Goal: Use online tool/utility: Utilize a website feature to perform a specific function

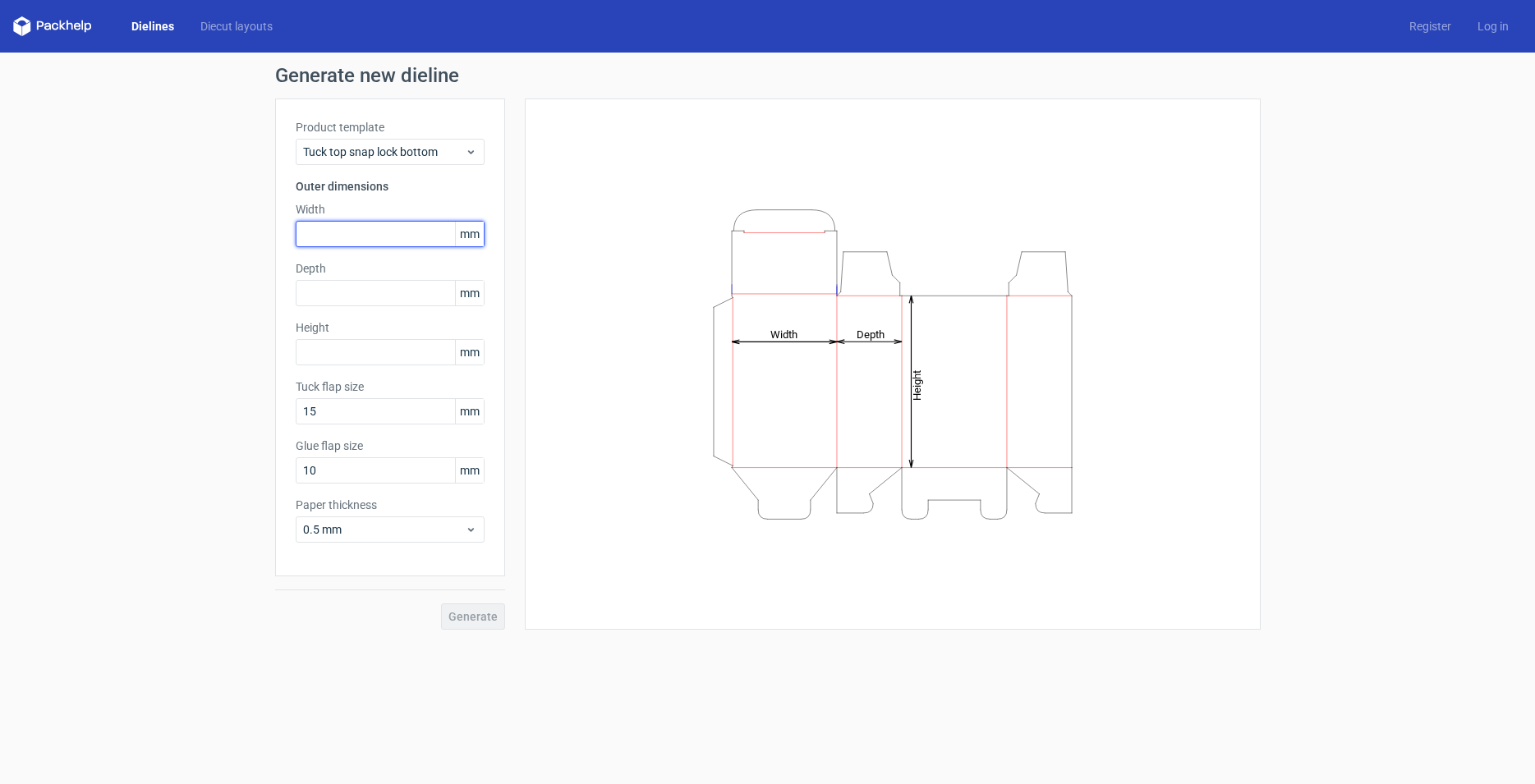
click at [375, 237] on input "text" at bounding box center [390, 234] width 189 height 27
type input "120"
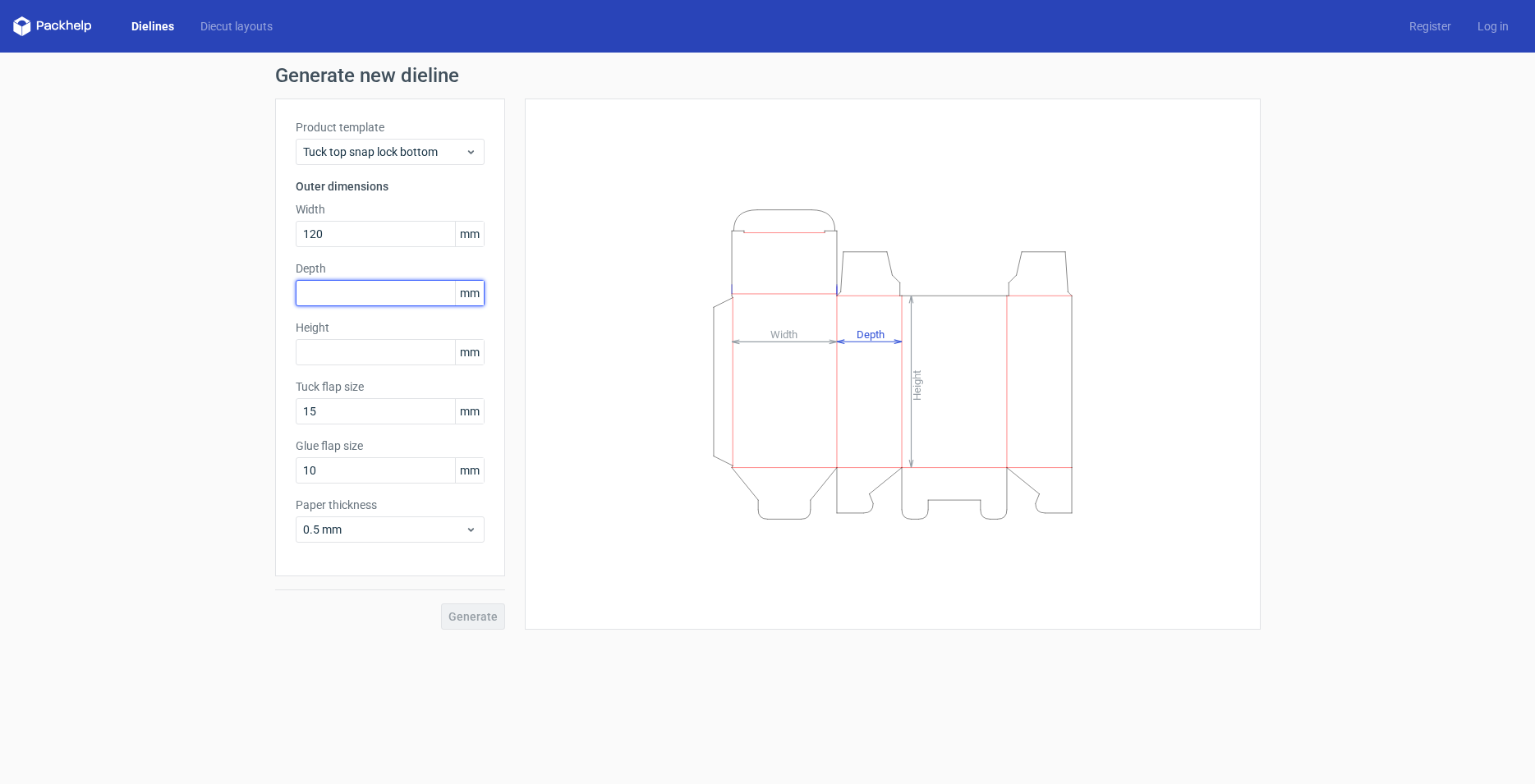
click at [401, 291] on input "text" at bounding box center [390, 293] width 189 height 27
click at [384, 352] on input "text" at bounding box center [390, 352] width 189 height 27
type input "21"
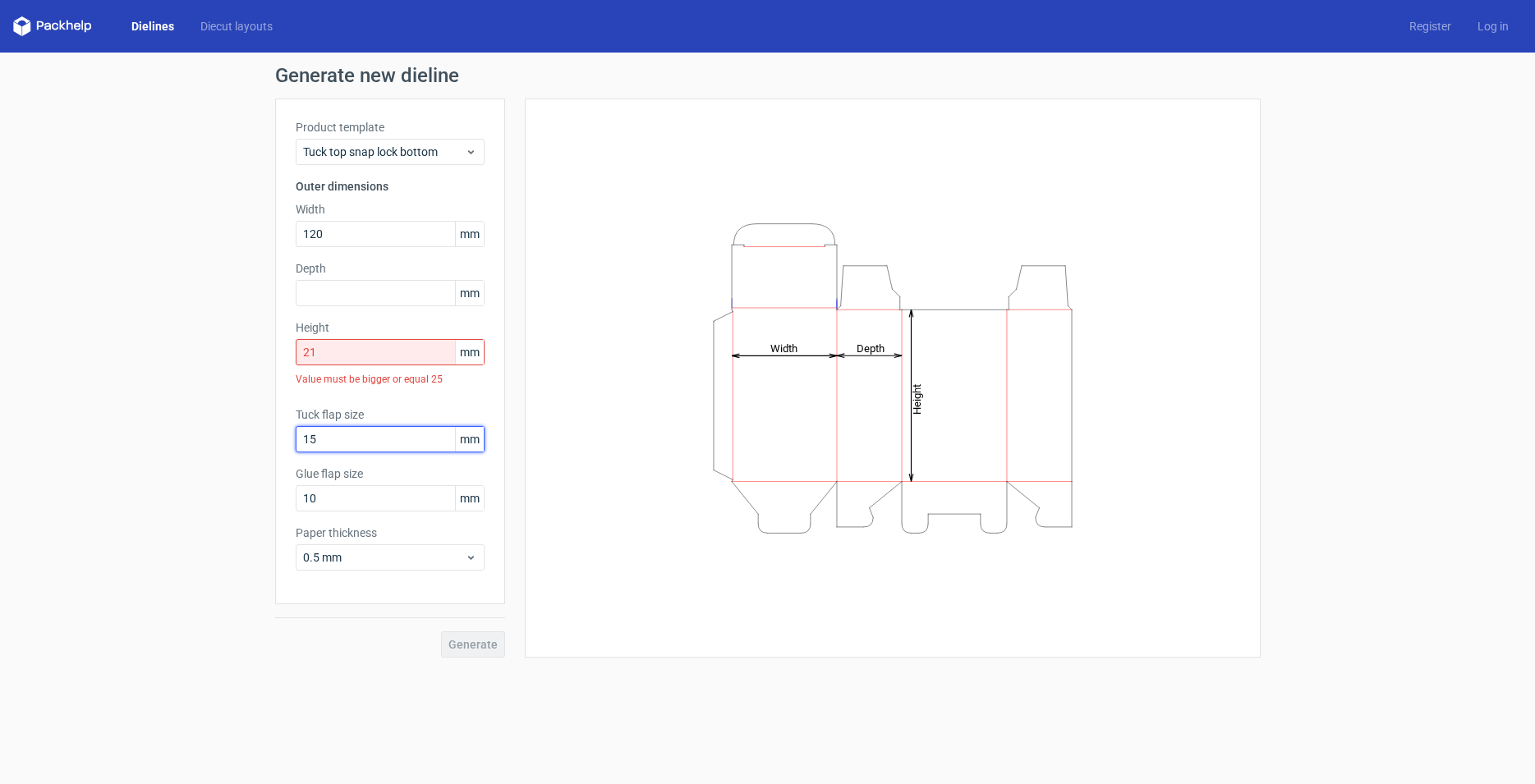
click at [356, 426] on input "15" at bounding box center [390, 439] width 189 height 27
click at [346, 294] on input "text" at bounding box center [390, 293] width 189 height 27
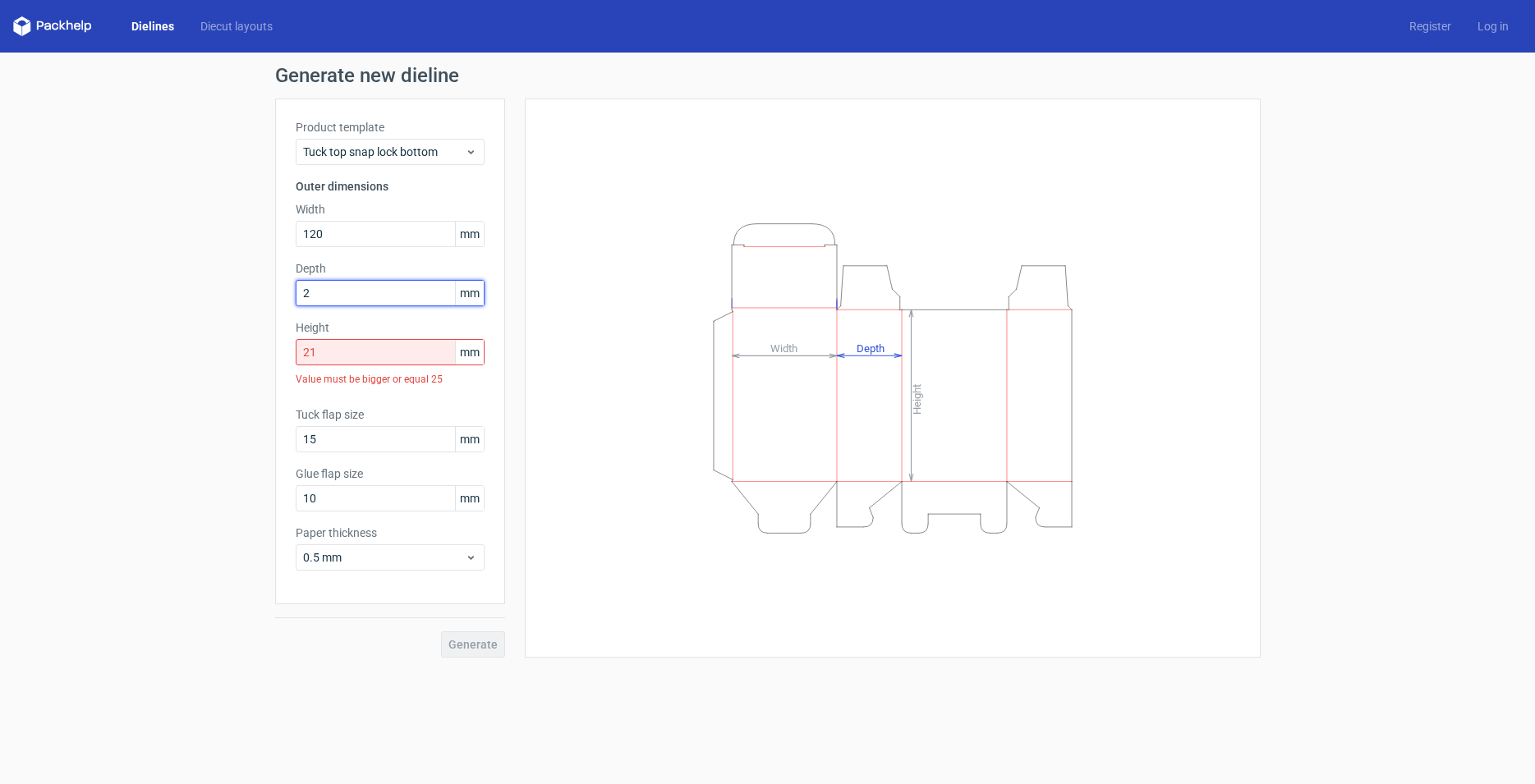
type input "21"
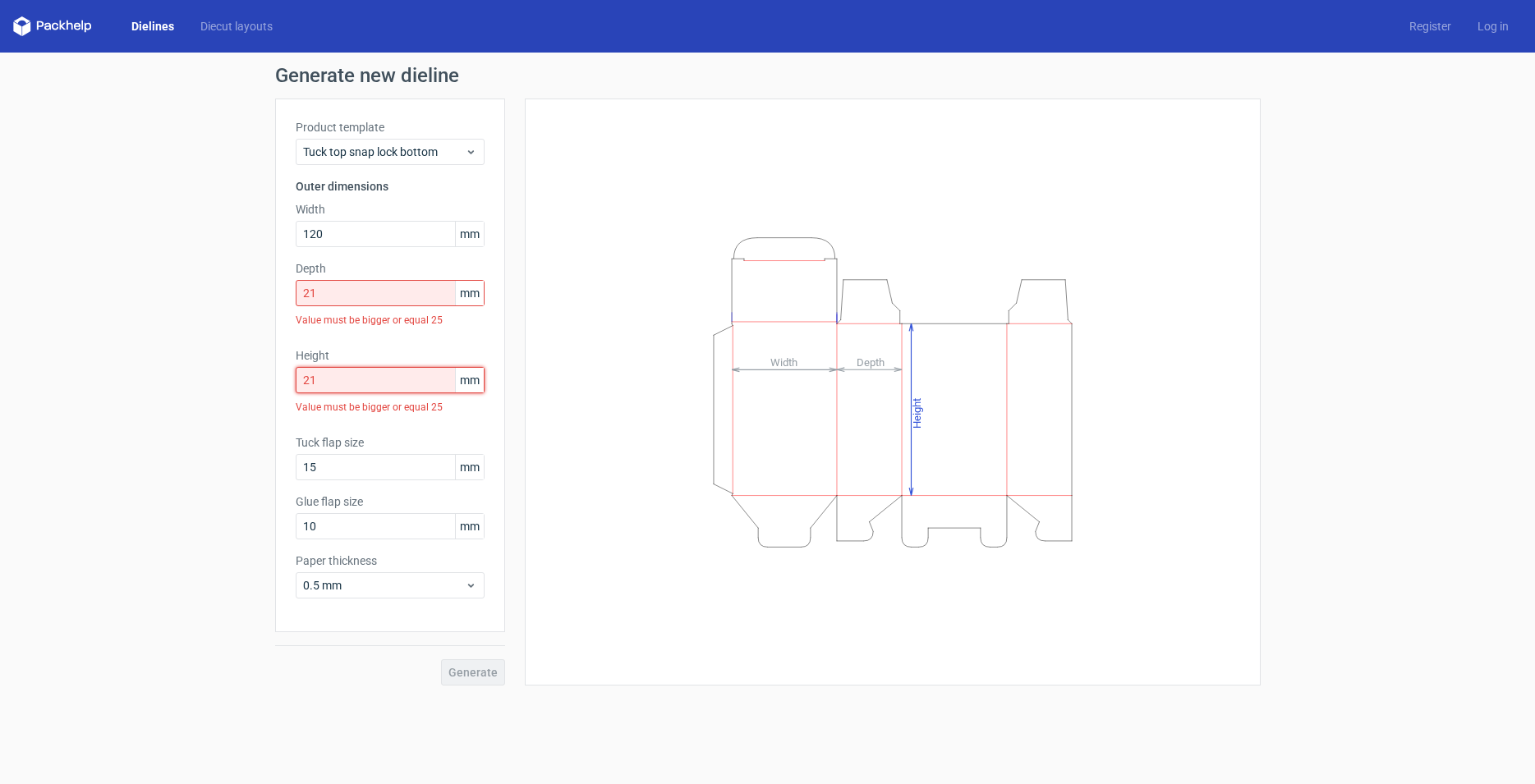
click at [369, 367] on input "21" at bounding box center [390, 380] width 189 height 27
drag, startPoint x: 344, startPoint y: 383, endPoint x: 249, endPoint y: 380, distance: 95.0
click at [296, 380] on input "21" at bounding box center [390, 380] width 189 height 27
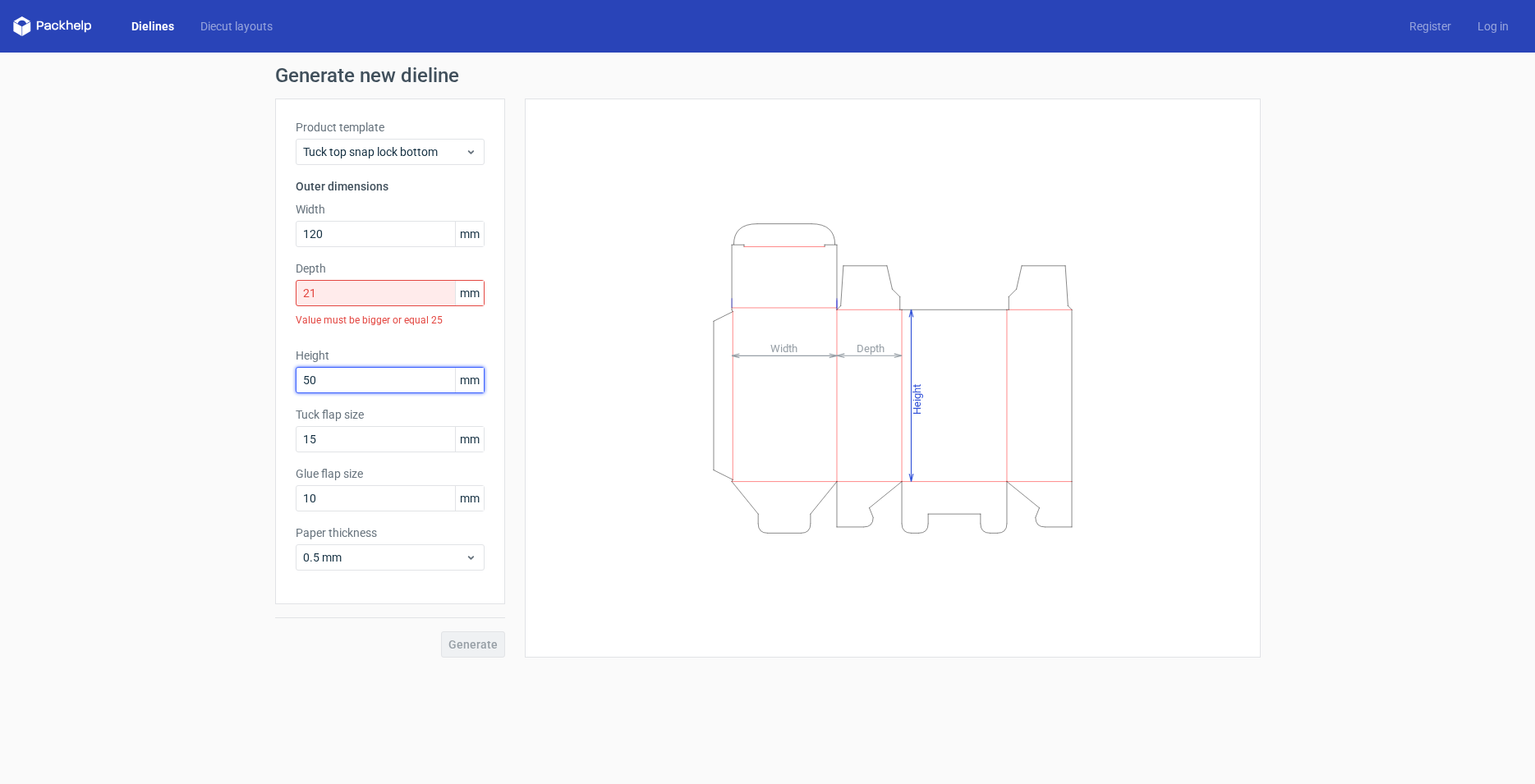
type input "5"
type input "80"
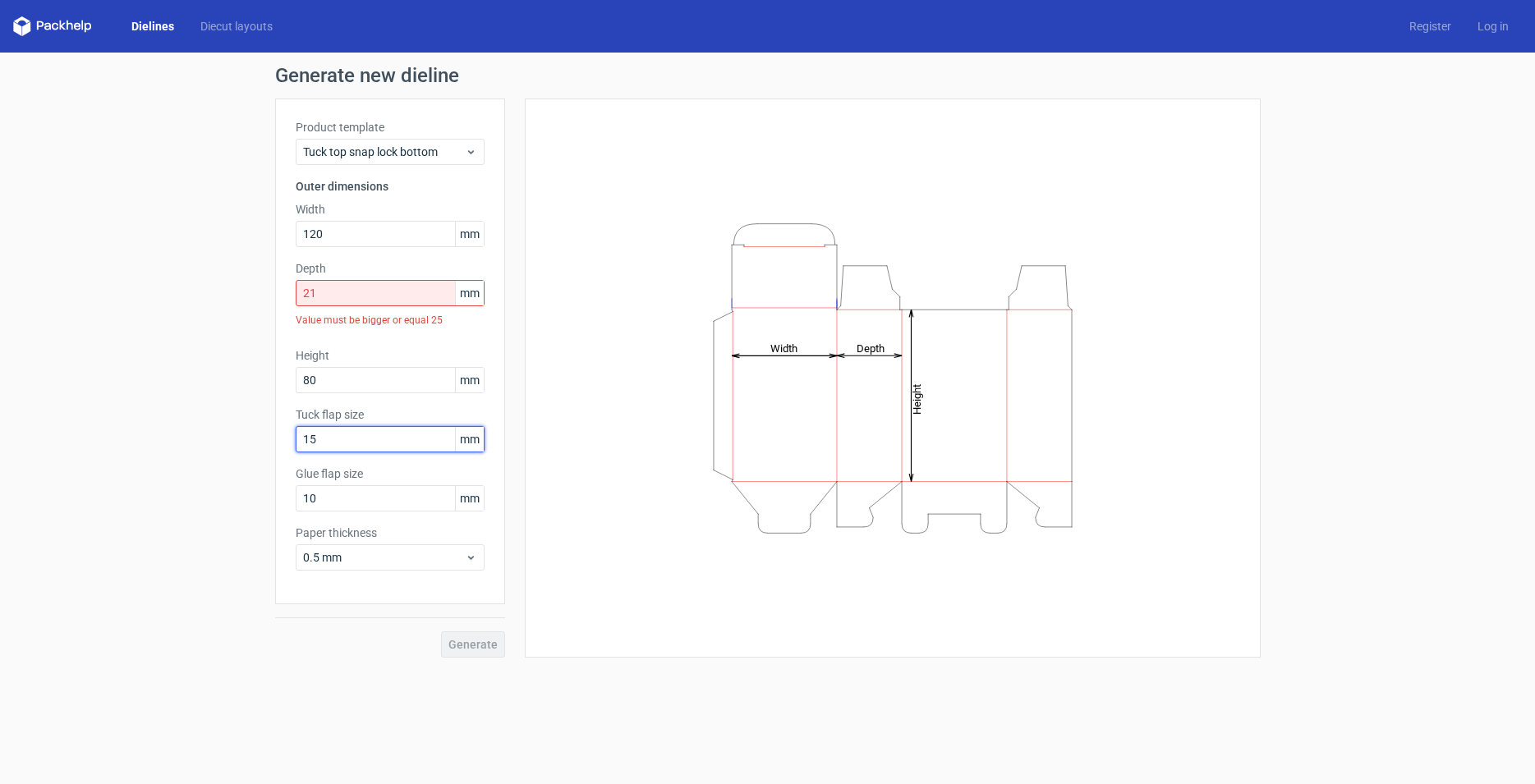
click at [361, 446] on input "15" at bounding box center [390, 439] width 189 height 27
click at [350, 284] on input "21" at bounding box center [390, 293] width 189 height 27
drag, startPoint x: 338, startPoint y: 286, endPoint x: 251, endPoint y: 296, distance: 87.6
click at [296, 296] on input "21" at bounding box center [390, 293] width 189 height 27
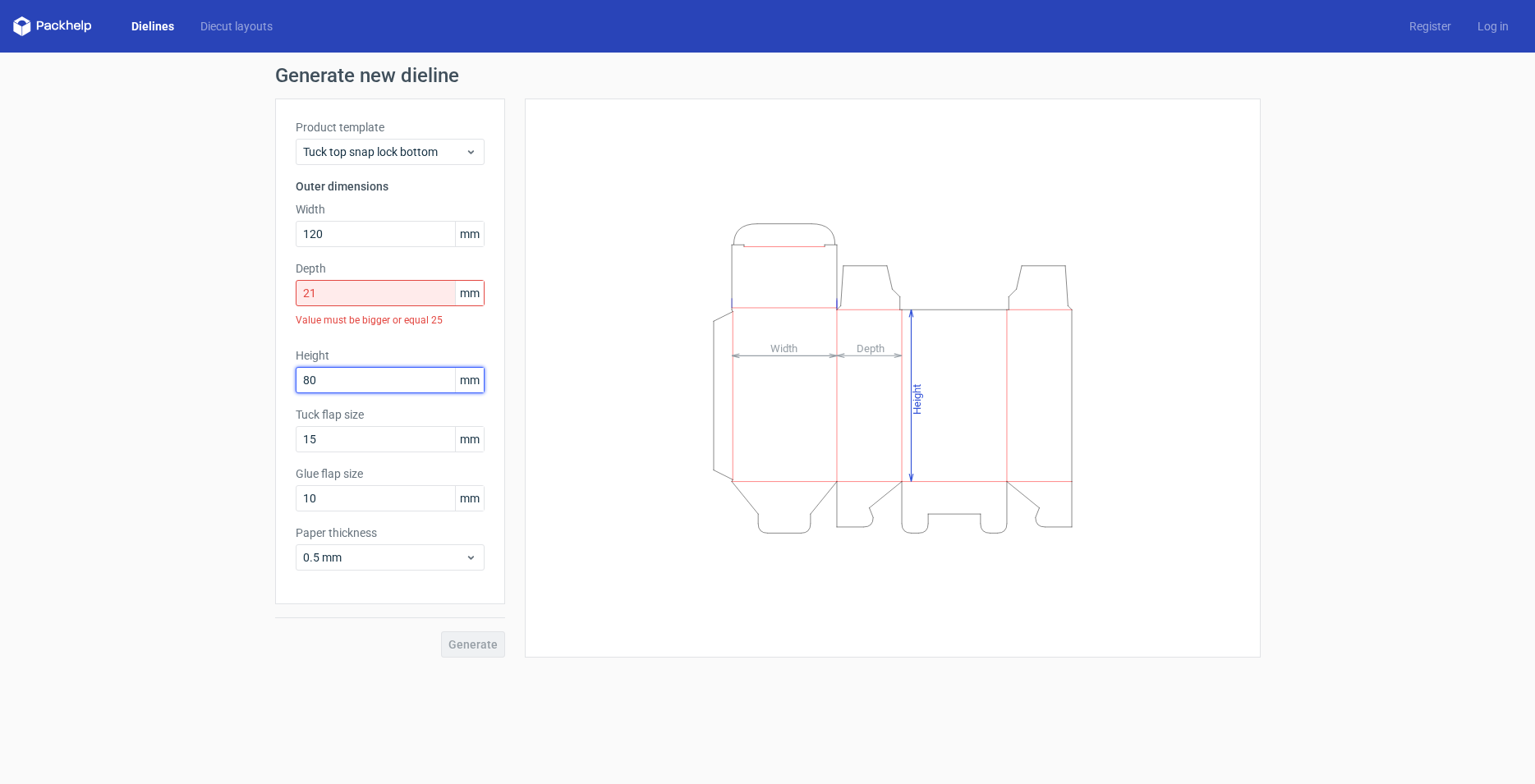
click at [383, 384] on input "80" at bounding box center [390, 380] width 189 height 27
drag, startPoint x: 288, startPoint y: 441, endPoint x: 186, endPoint y: 441, distance: 102.0
click at [296, 441] on input "15" at bounding box center [390, 439] width 189 height 27
type input "60"
click at [345, 510] on input "10" at bounding box center [390, 498] width 189 height 27
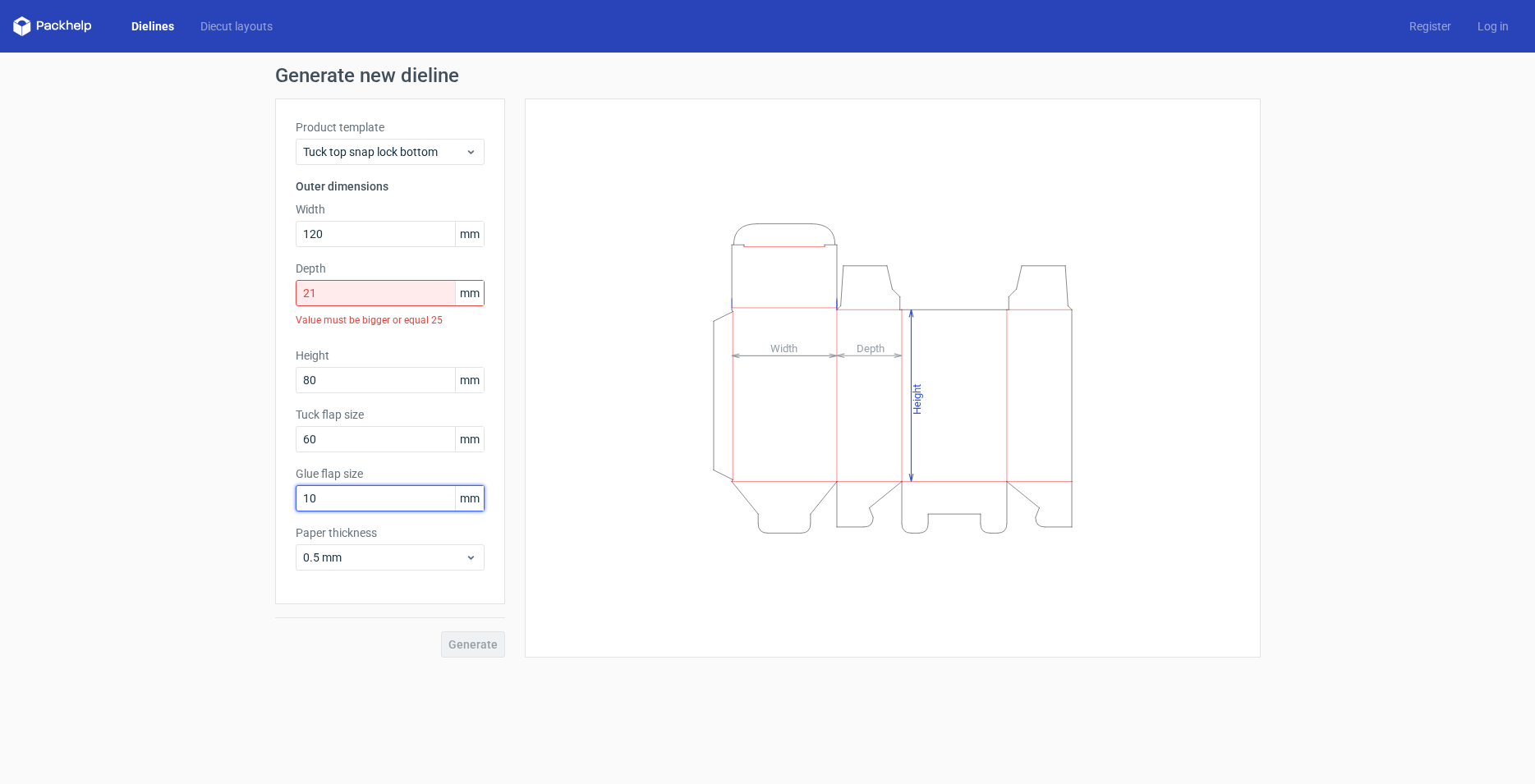
click at [338, 502] on input "10" at bounding box center [390, 498] width 189 height 27
drag, startPoint x: 360, startPoint y: 502, endPoint x: 245, endPoint y: 510, distance: 115.3
click at [296, 510] on input "10" at bounding box center [390, 498] width 189 height 27
type input "20"
click at [378, 601] on div "Product template Tuck top snap lock bottom Outer dimensions Width 120 mm Depth …" at bounding box center [390, 351] width 230 height 506
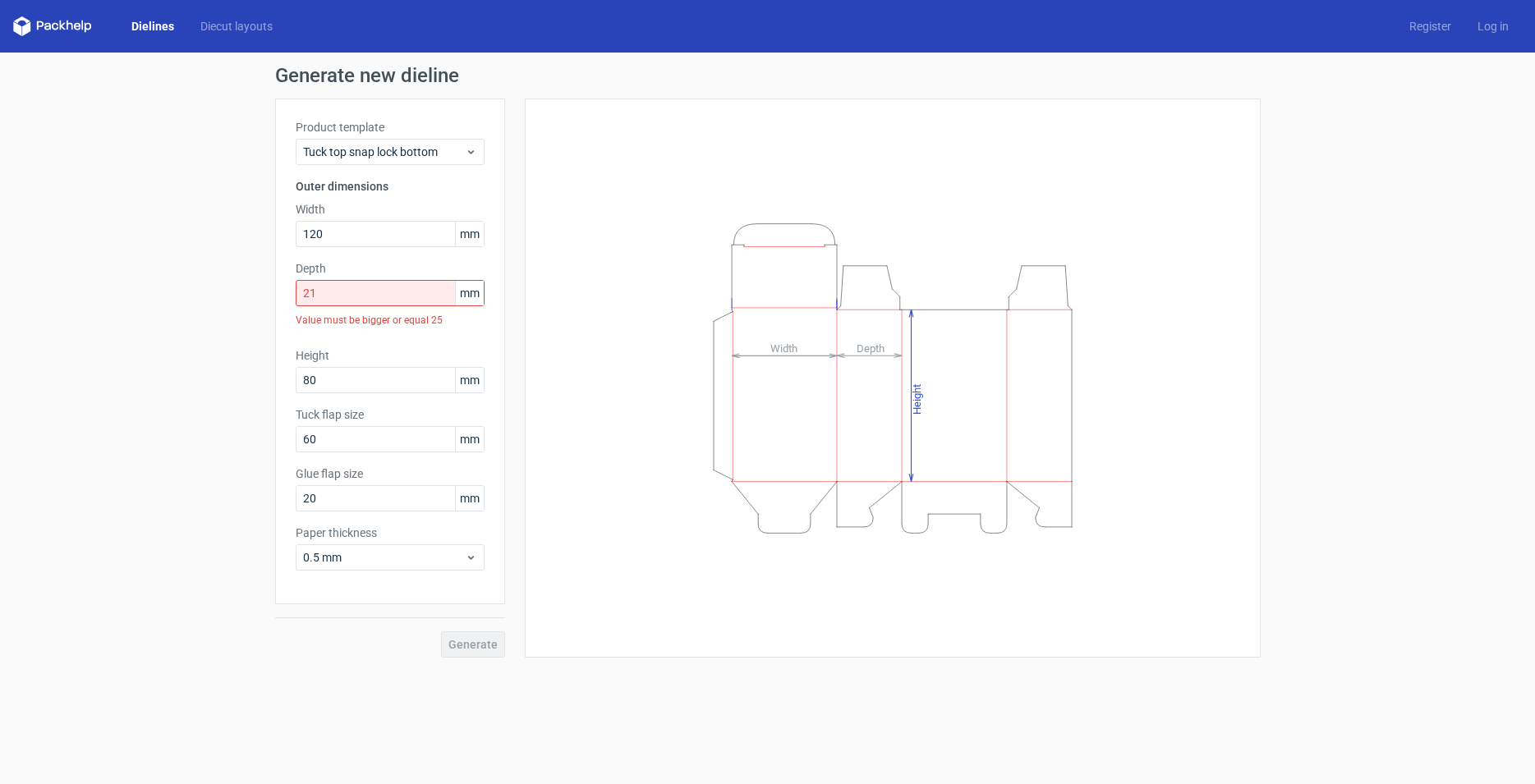
click at [471, 646] on div "Generate" at bounding box center [390, 631] width 230 height 53
click at [350, 305] on input "21" at bounding box center [390, 293] width 189 height 27
drag, startPoint x: 382, startPoint y: 290, endPoint x: 286, endPoint y: 300, distance: 96.5
click at [296, 300] on input "21" at bounding box center [390, 293] width 189 height 27
click at [370, 308] on div "Value must be bigger or equal 25" at bounding box center [390, 320] width 189 height 28
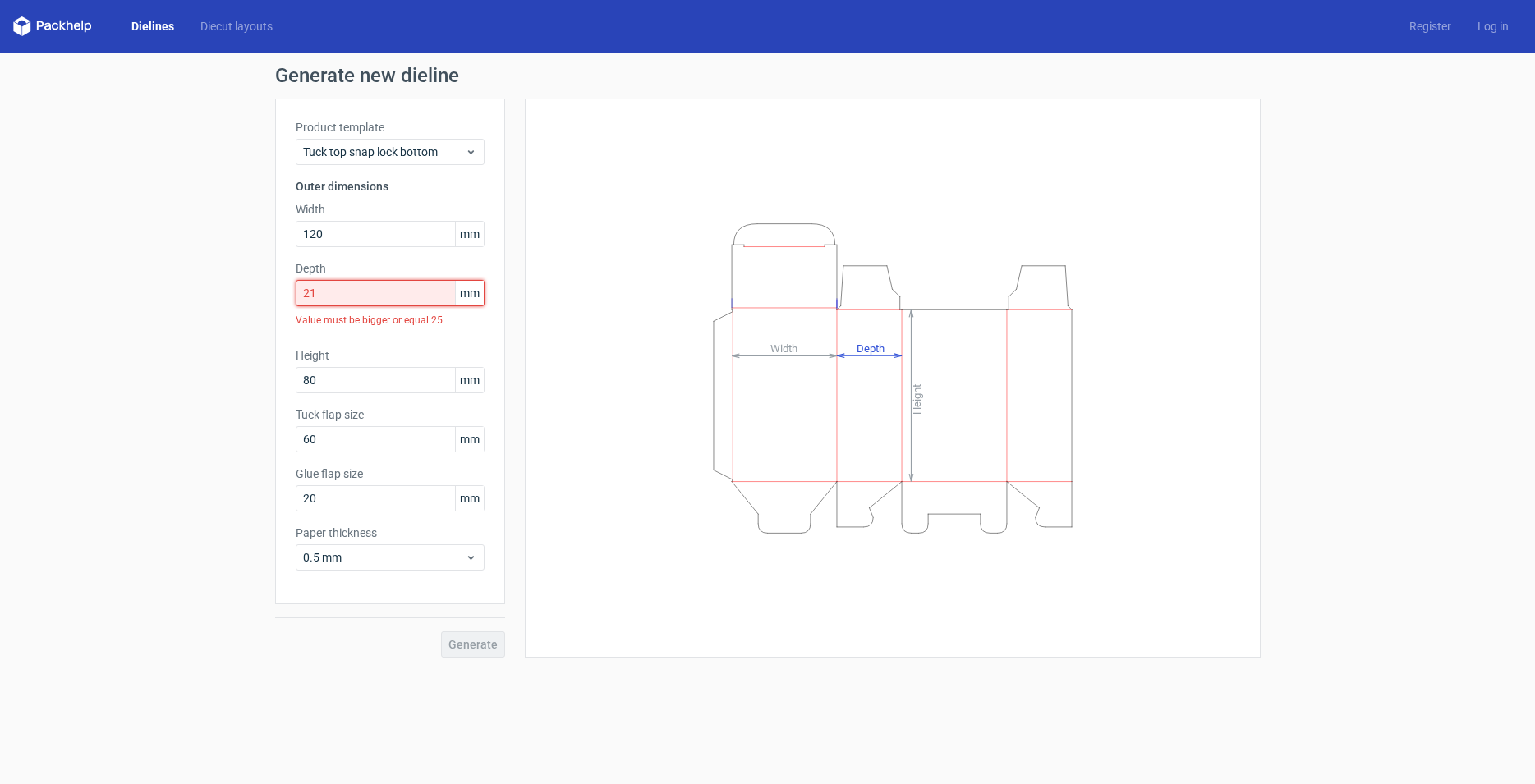
click at [370, 298] on input "21" at bounding box center [390, 293] width 189 height 27
click at [417, 151] on span "Tuck top snap lock bottom" at bounding box center [384, 151] width 162 height 17
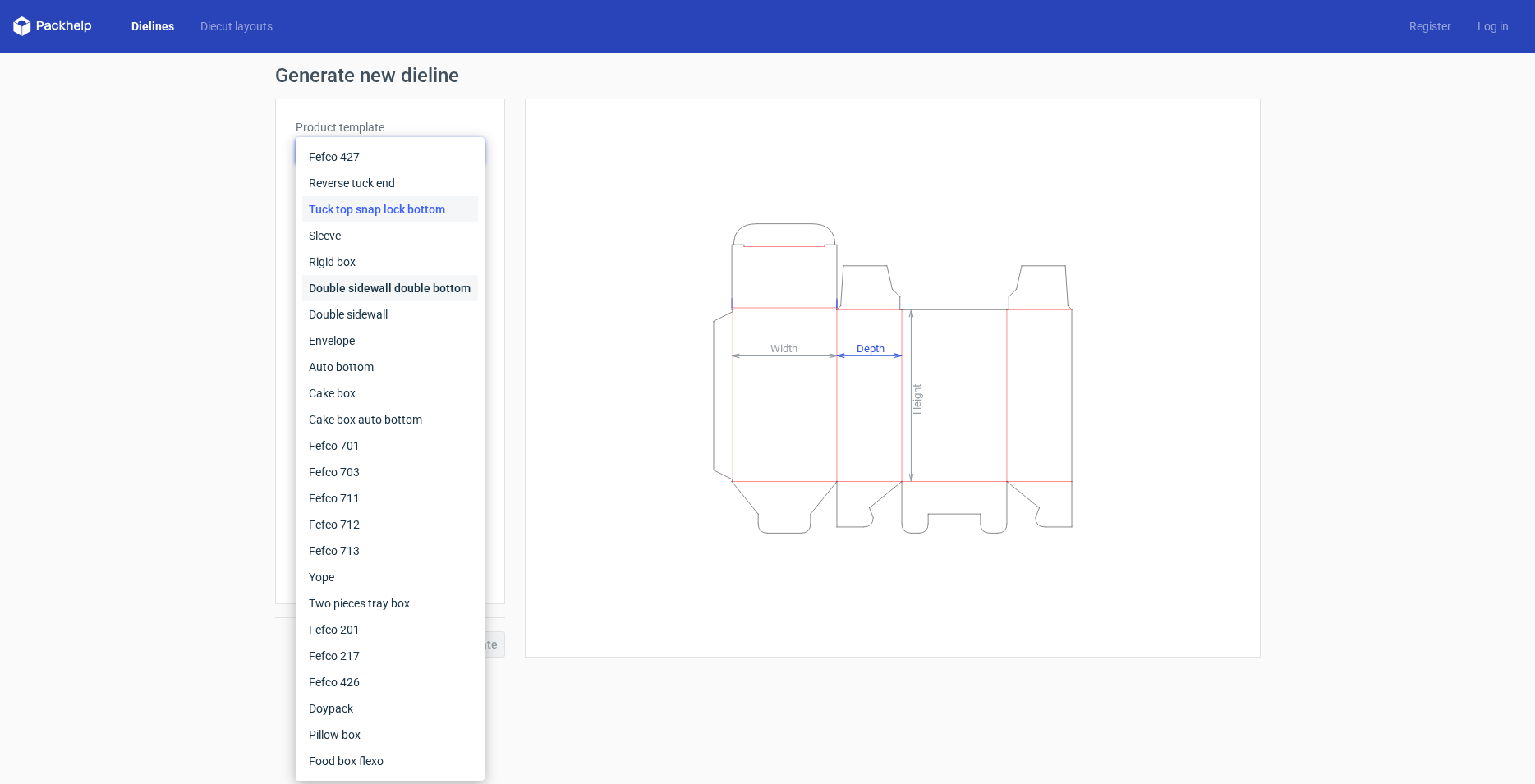
click at [390, 280] on div "Double sidewall double bottom" at bounding box center [389, 288] width 175 height 27
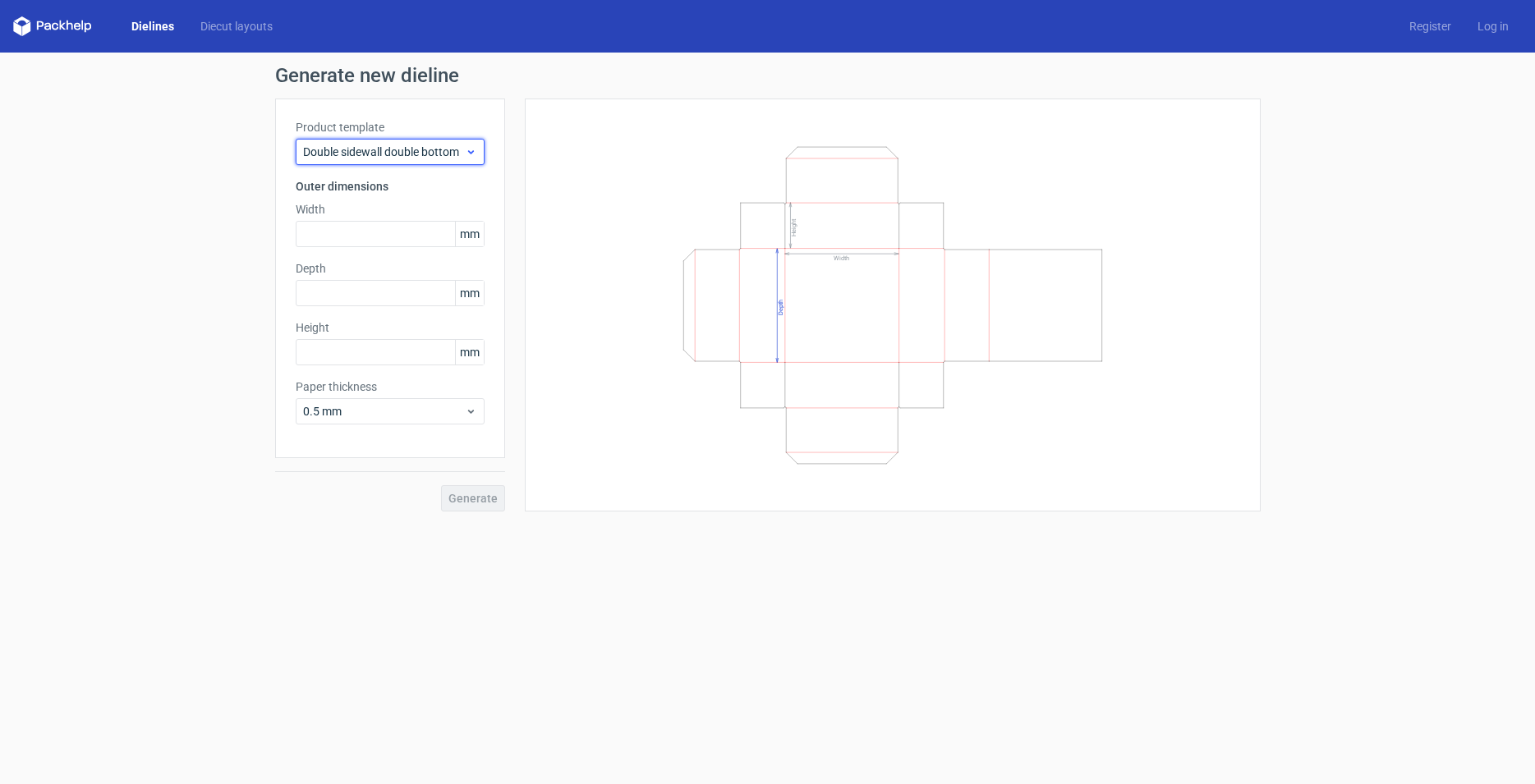
click at [416, 154] on span "Double sidewall double bottom" at bounding box center [384, 151] width 162 height 17
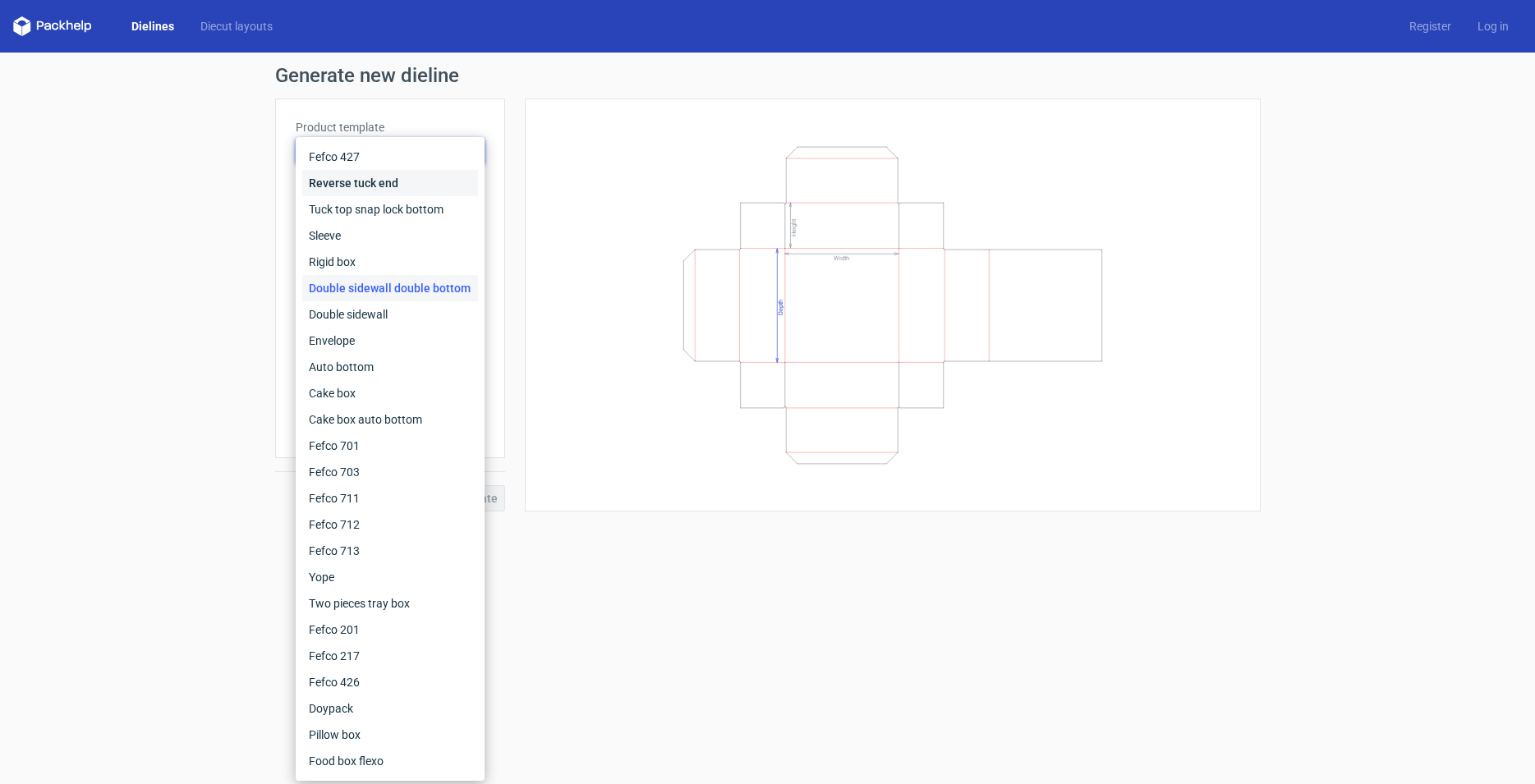
click at [380, 174] on div "Reverse tuck end" at bounding box center [389, 183] width 175 height 27
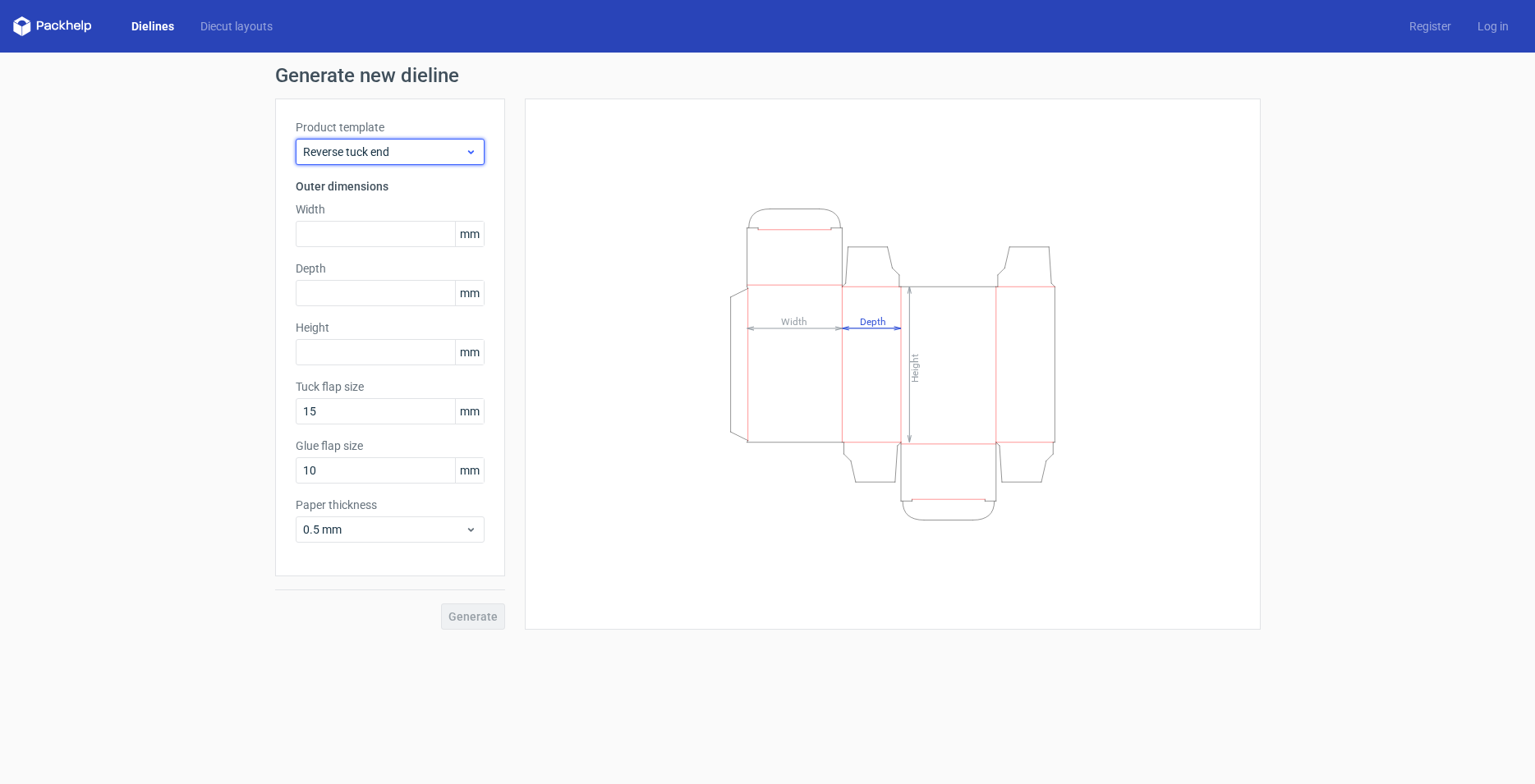
click at [396, 155] on span "Reverse tuck end" at bounding box center [384, 151] width 162 height 17
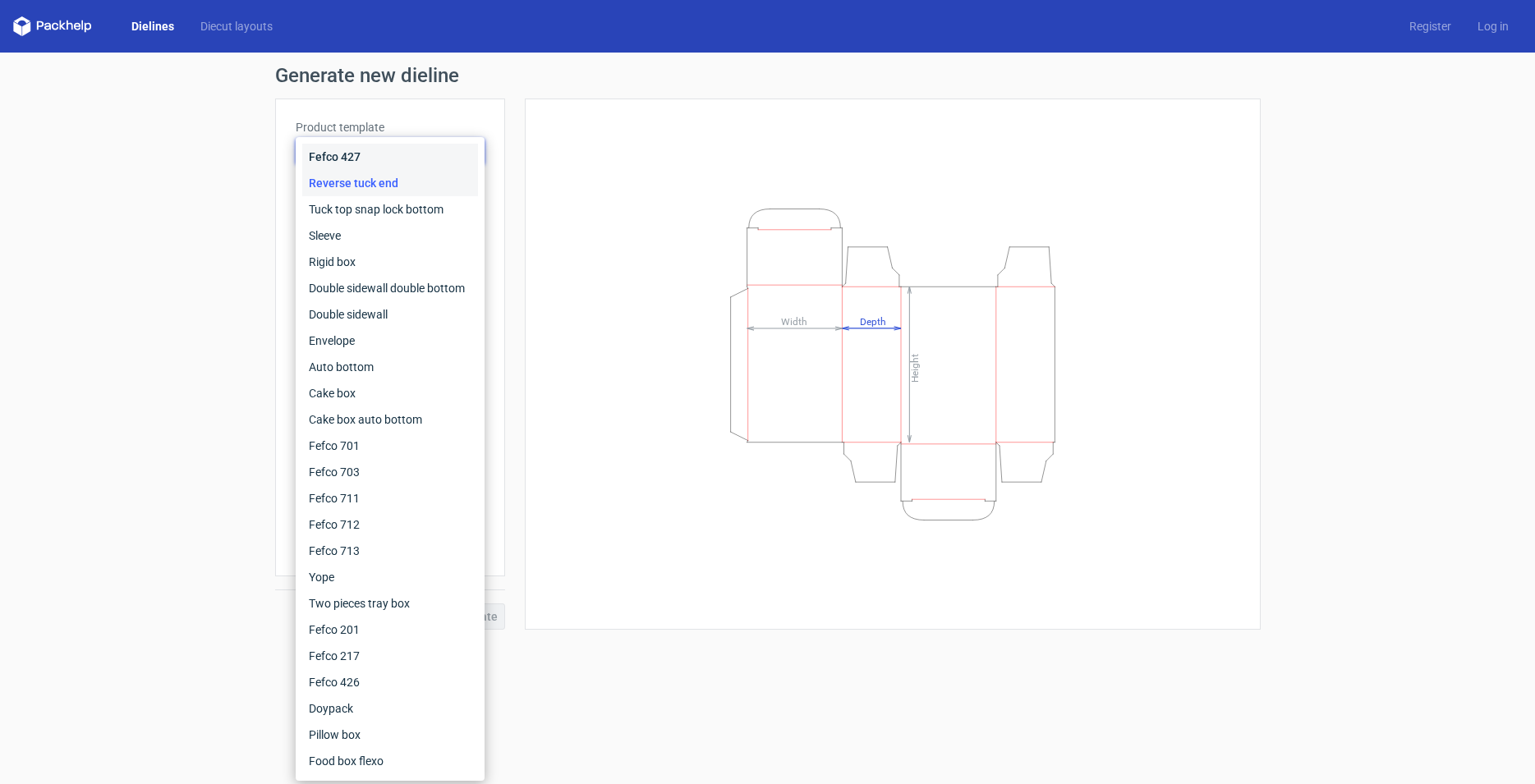
click at [377, 157] on div "Fefco 427" at bounding box center [389, 156] width 175 height 27
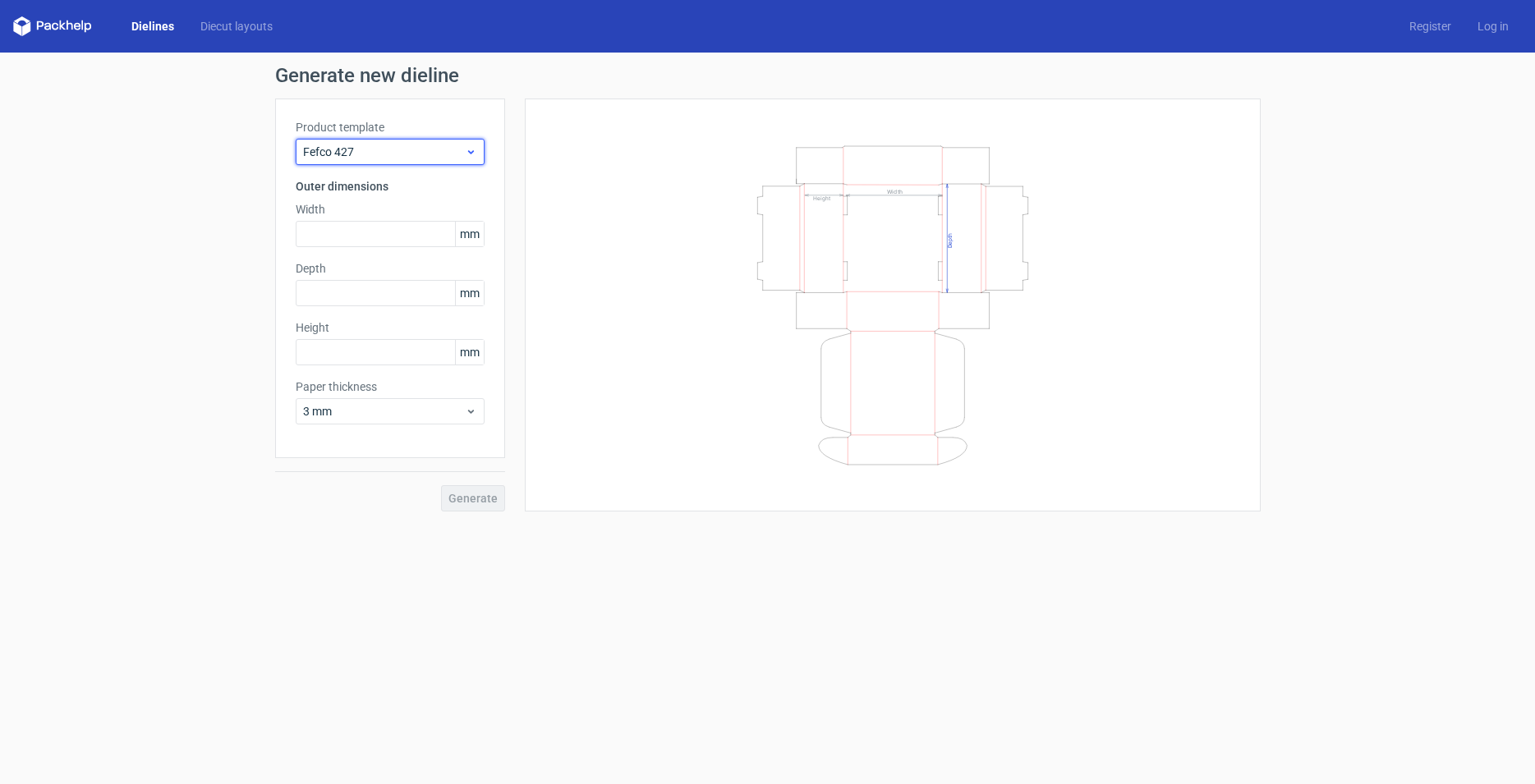
click at [389, 153] on span "Fefco 427" at bounding box center [384, 151] width 162 height 17
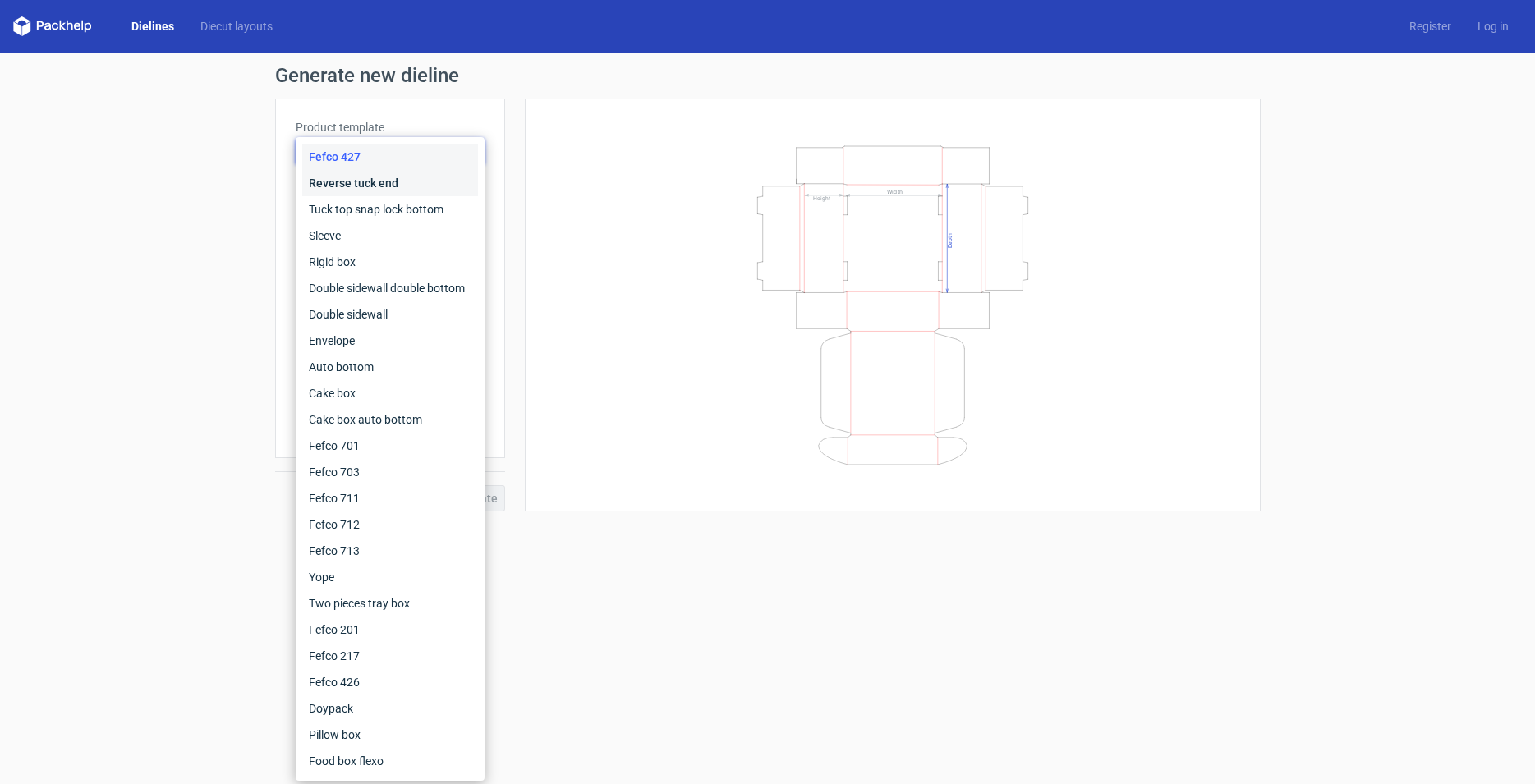
click at [389, 185] on div "Reverse tuck end" at bounding box center [389, 183] width 175 height 27
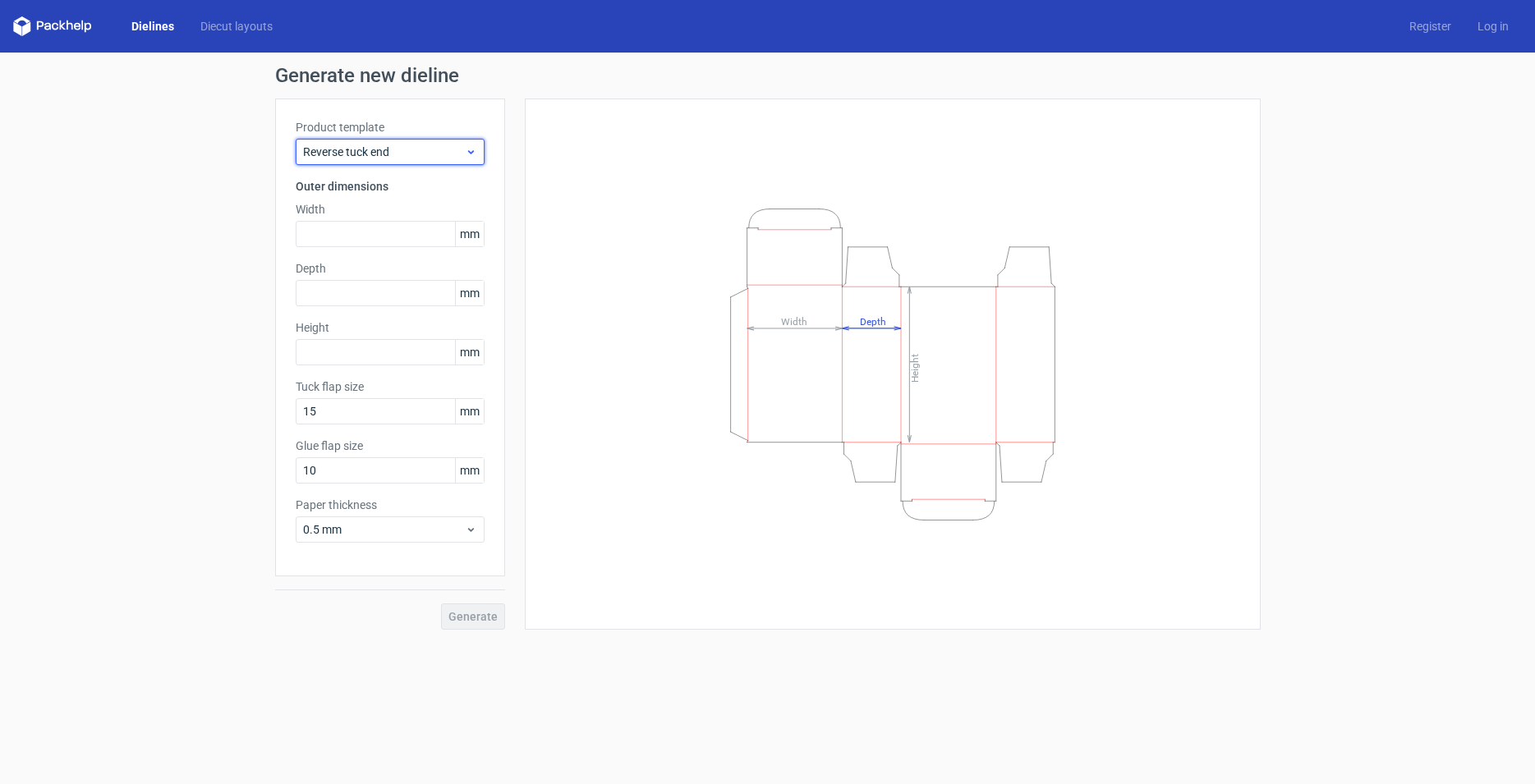
click at [401, 153] on span "Reverse tuck end" at bounding box center [384, 151] width 162 height 17
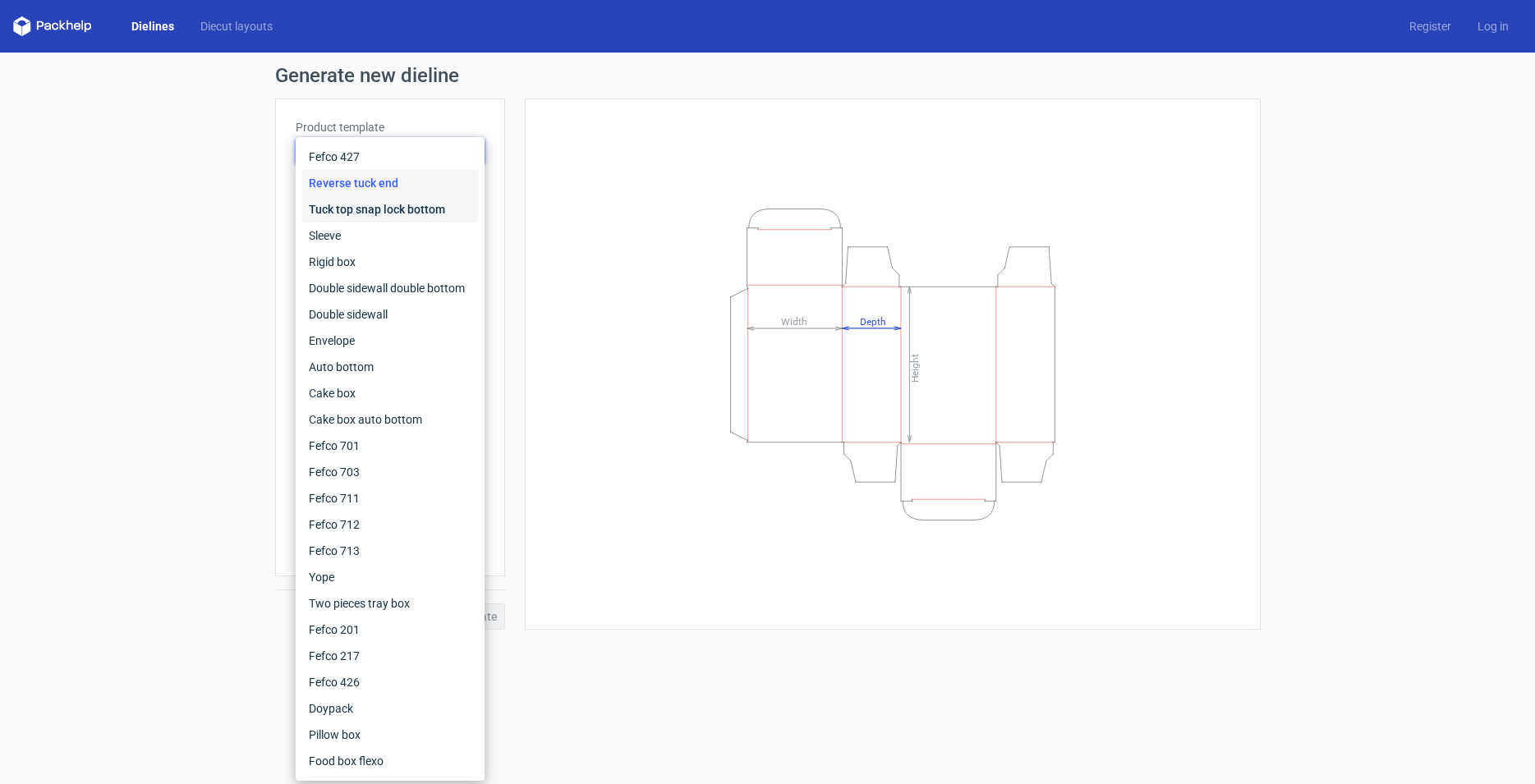
click at [398, 205] on div "Tuck top snap lock bottom" at bounding box center [389, 209] width 175 height 27
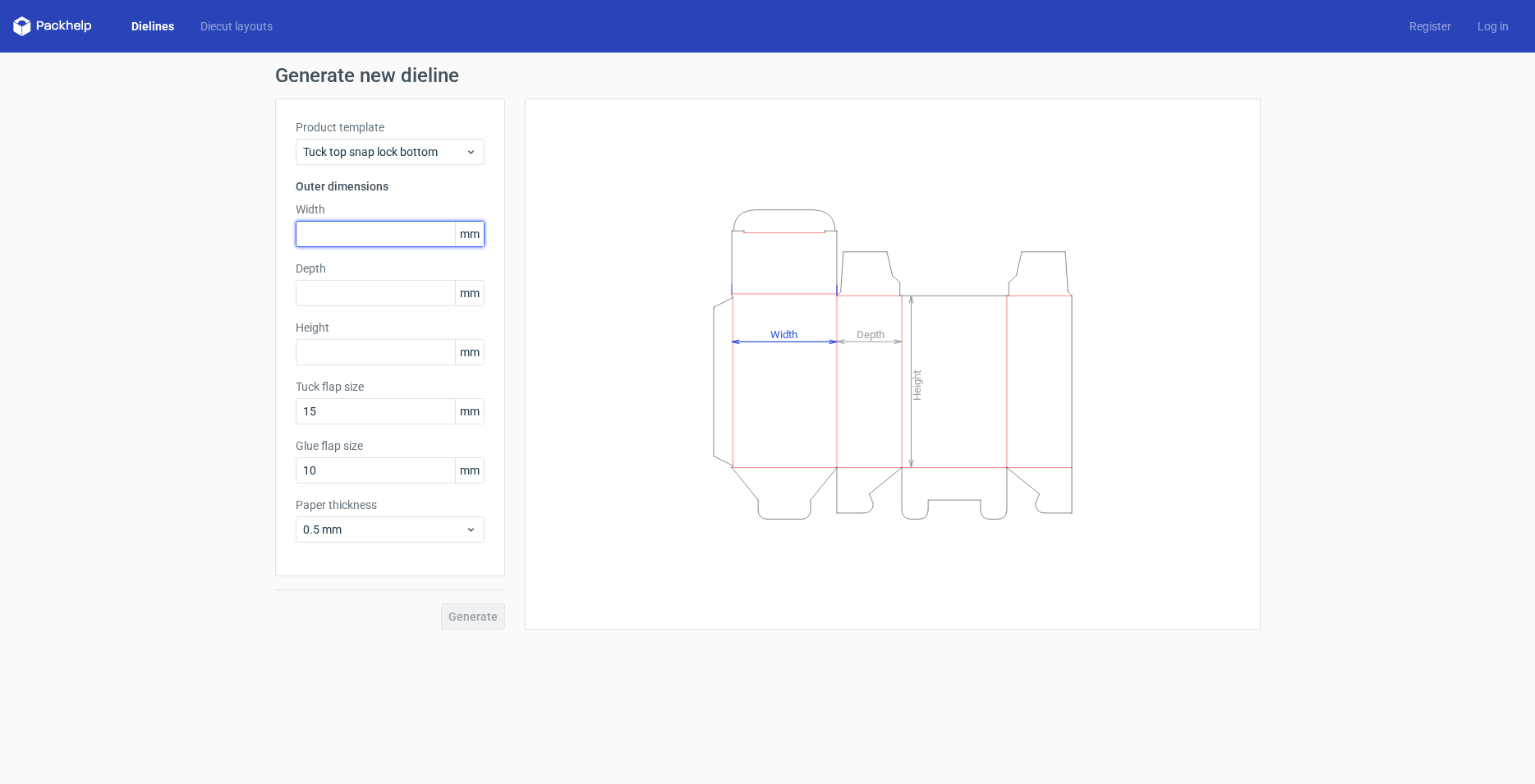
click at [367, 225] on input "text" at bounding box center [390, 234] width 189 height 27
type input "120"
click at [382, 291] on input "text" at bounding box center [390, 293] width 189 height 27
type input "21"
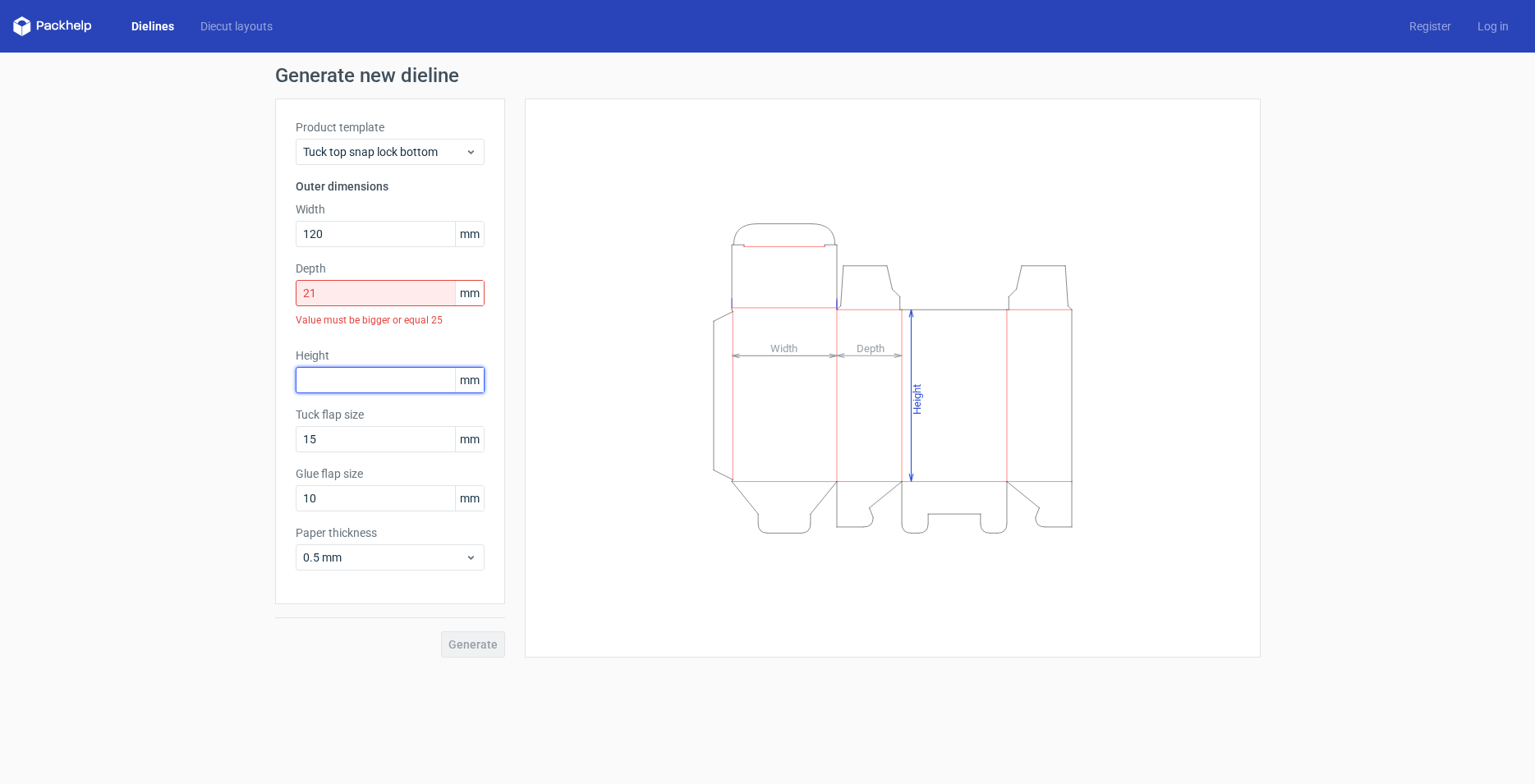
click at [398, 367] on input "text" at bounding box center [390, 380] width 189 height 27
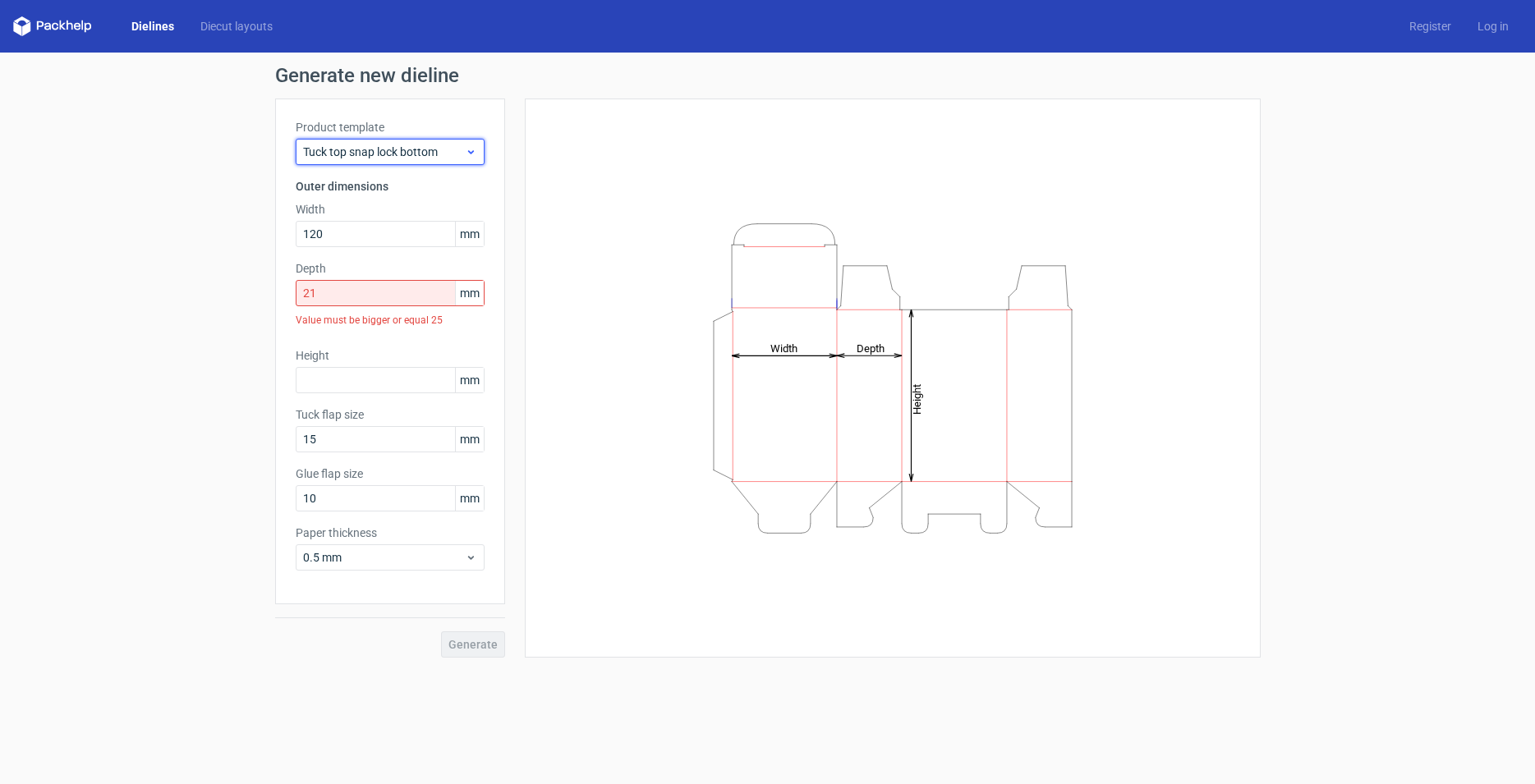
click at [433, 151] on span "Tuck top snap lock bottom" at bounding box center [384, 151] width 162 height 17
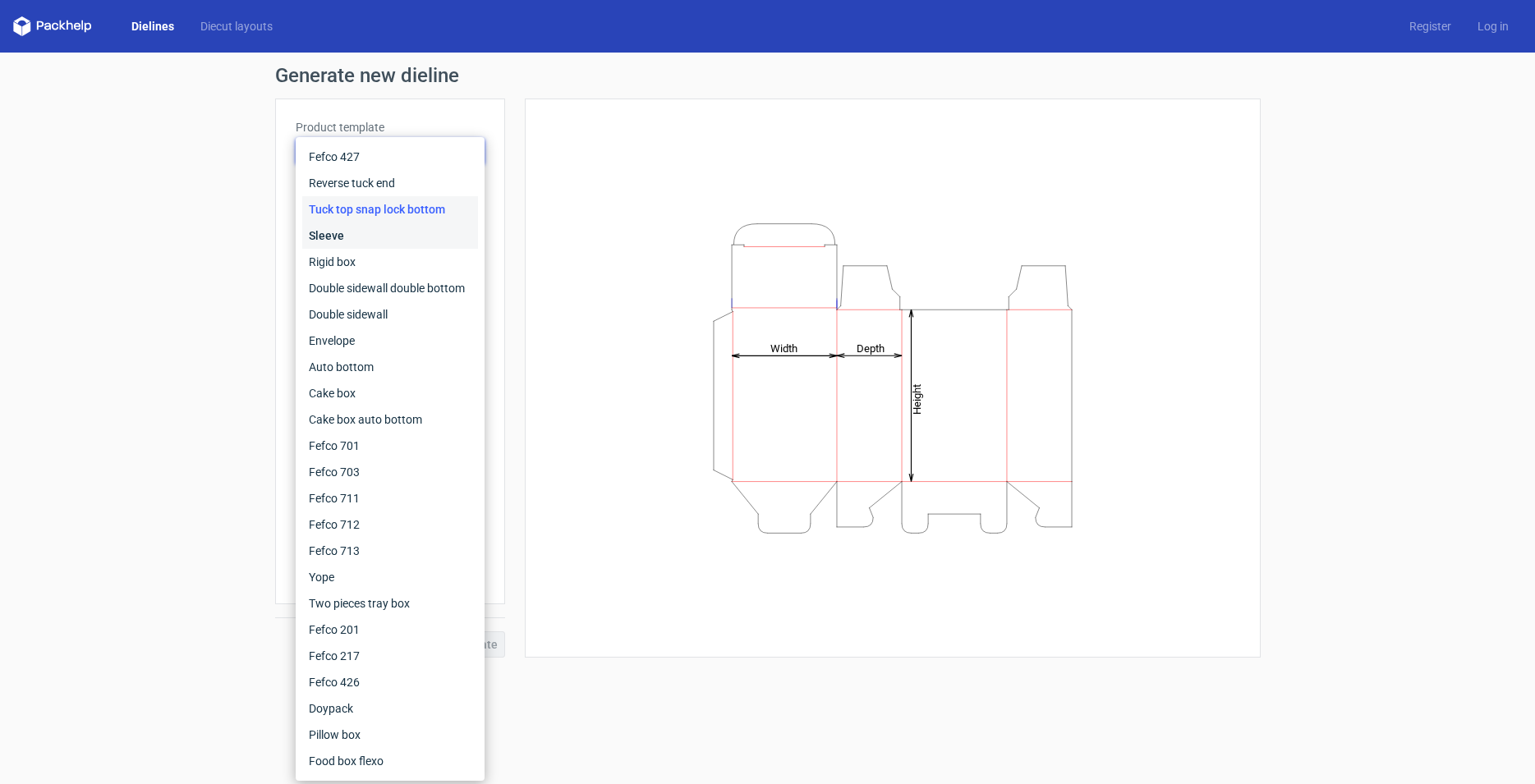
click at [336, 236] on div "Sleeve" at bounding box center [389, 235] width 175 height 27
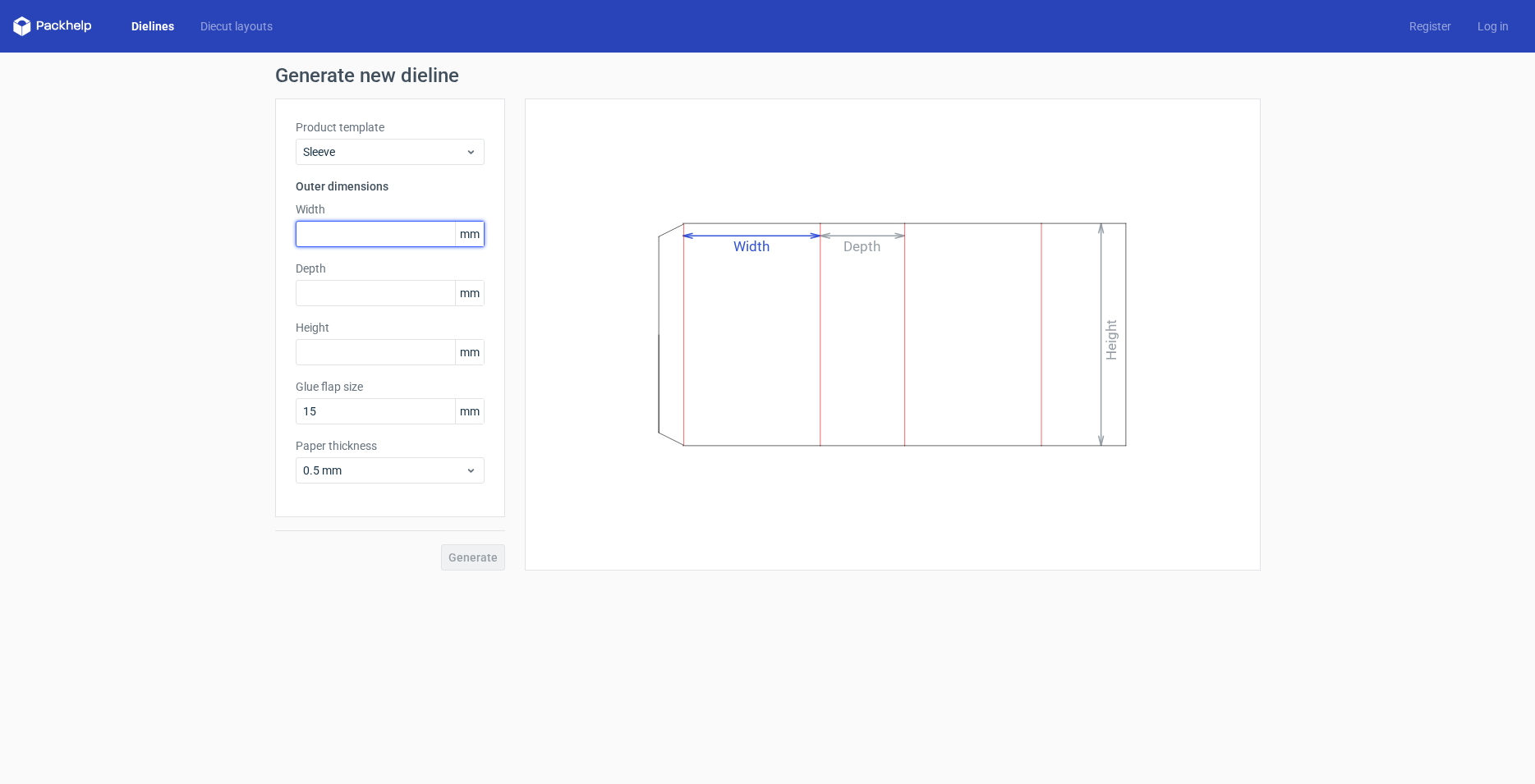
click at [342, 236] on input "text" at bounding box center [390, 234] width 189 height 27
type input "120"
click at [363, 294] on input "text" at bounding box center [390, 293] width 189 height 27
type input "21"
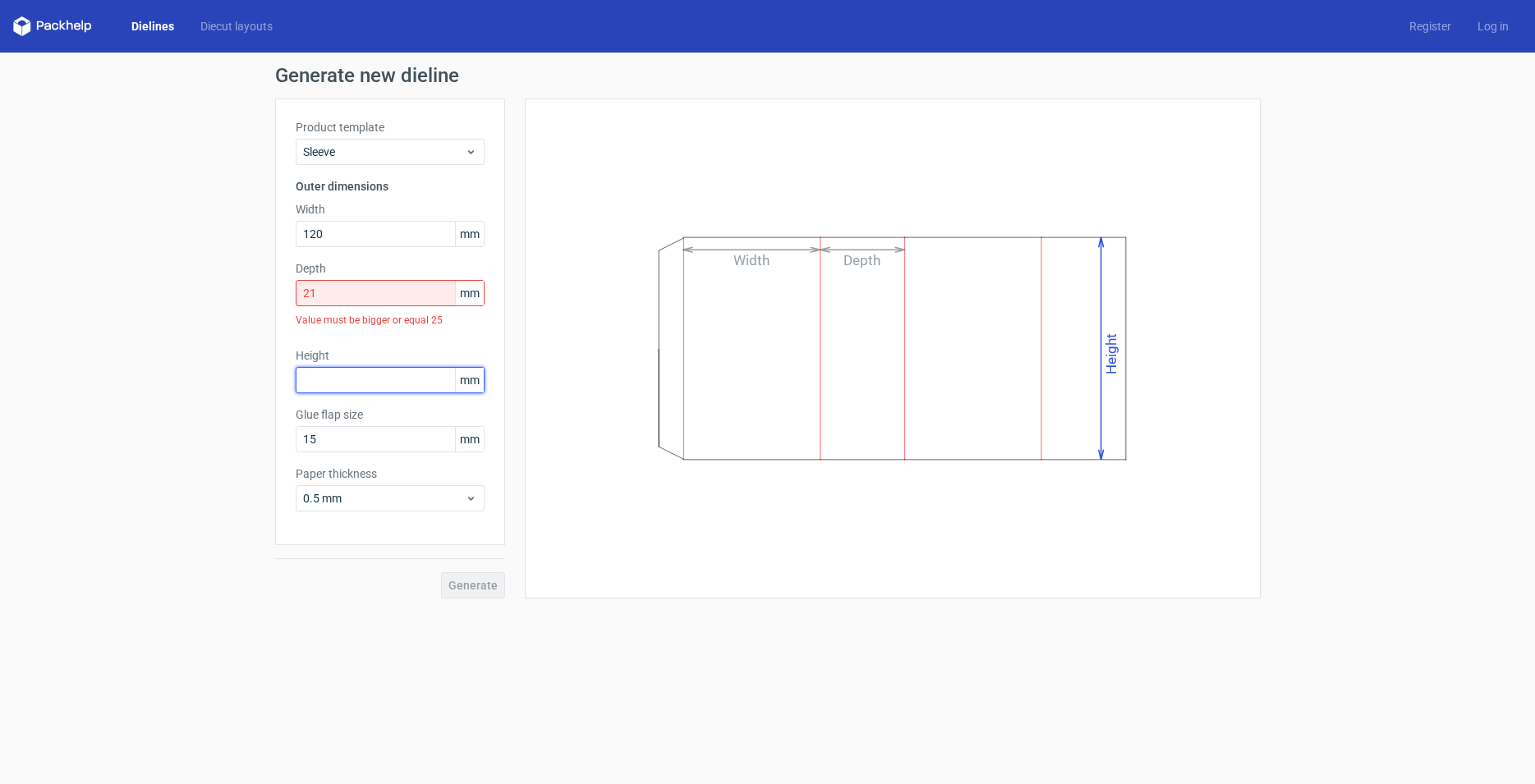
click at [346, 367] on input "text" at bounding box center [390, 380] width 189 height 27
type input "85"
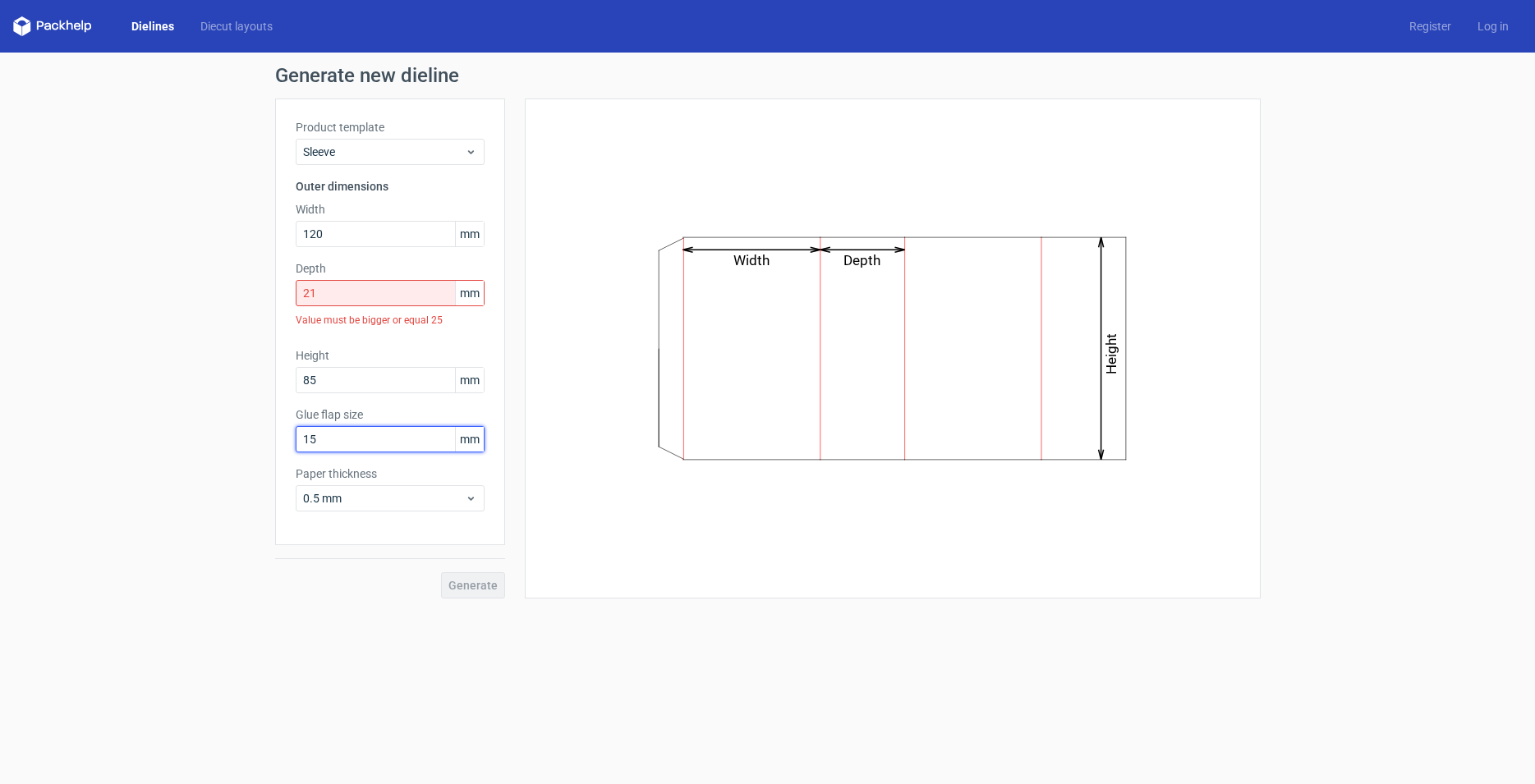
click at [362, 448] on input "15" at bounding box center [390, 439] width 189 height 27
click at [365, 450] on input "15" at bounding box center [390, 439] width 189 height 27
click at [421, 150] on span "Sleeve" at bounding box center [384, 151] width 162 height 17
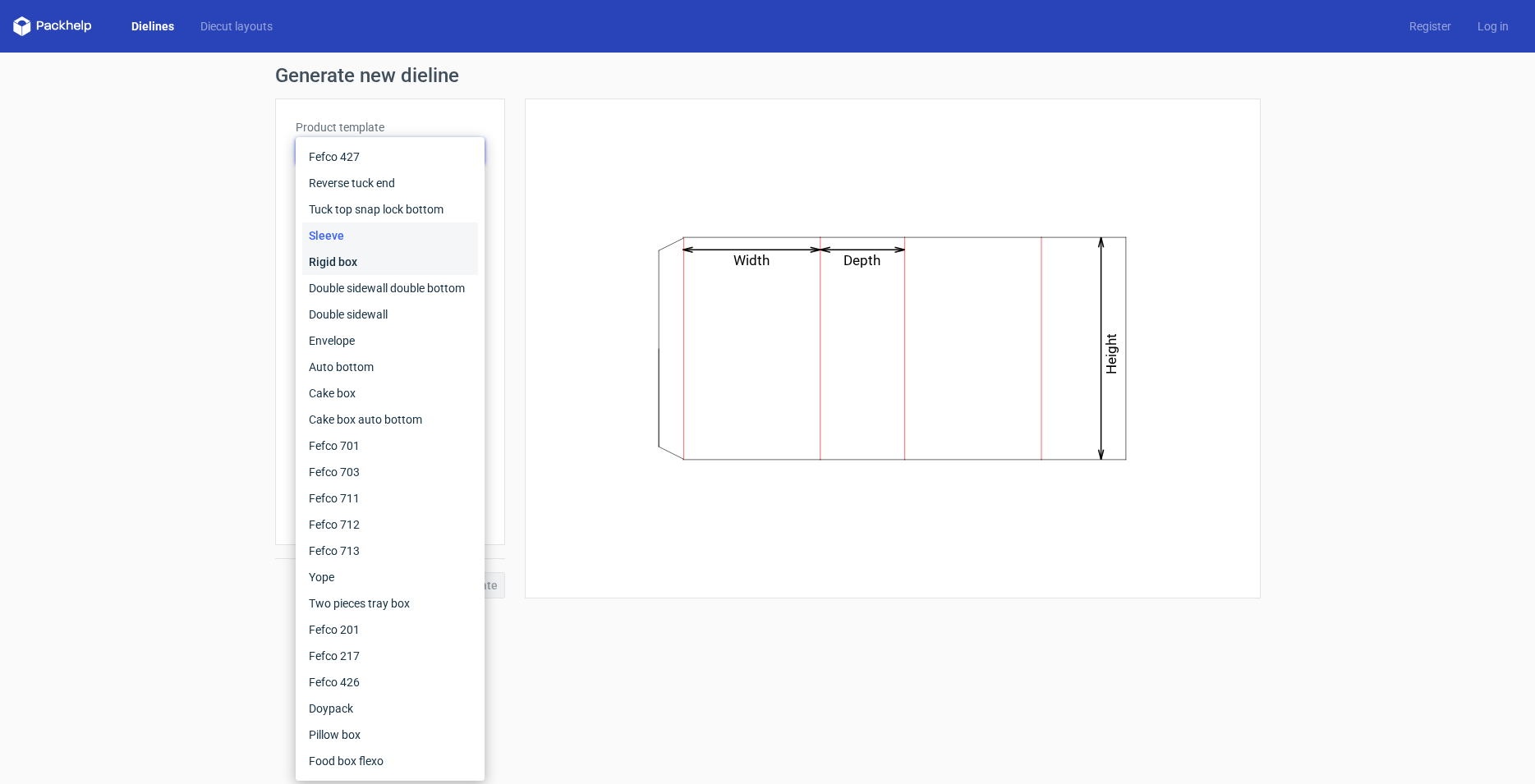
click at [380, 265] on div "Rigid box" at bounding box center [389, 262] width 175 height 27
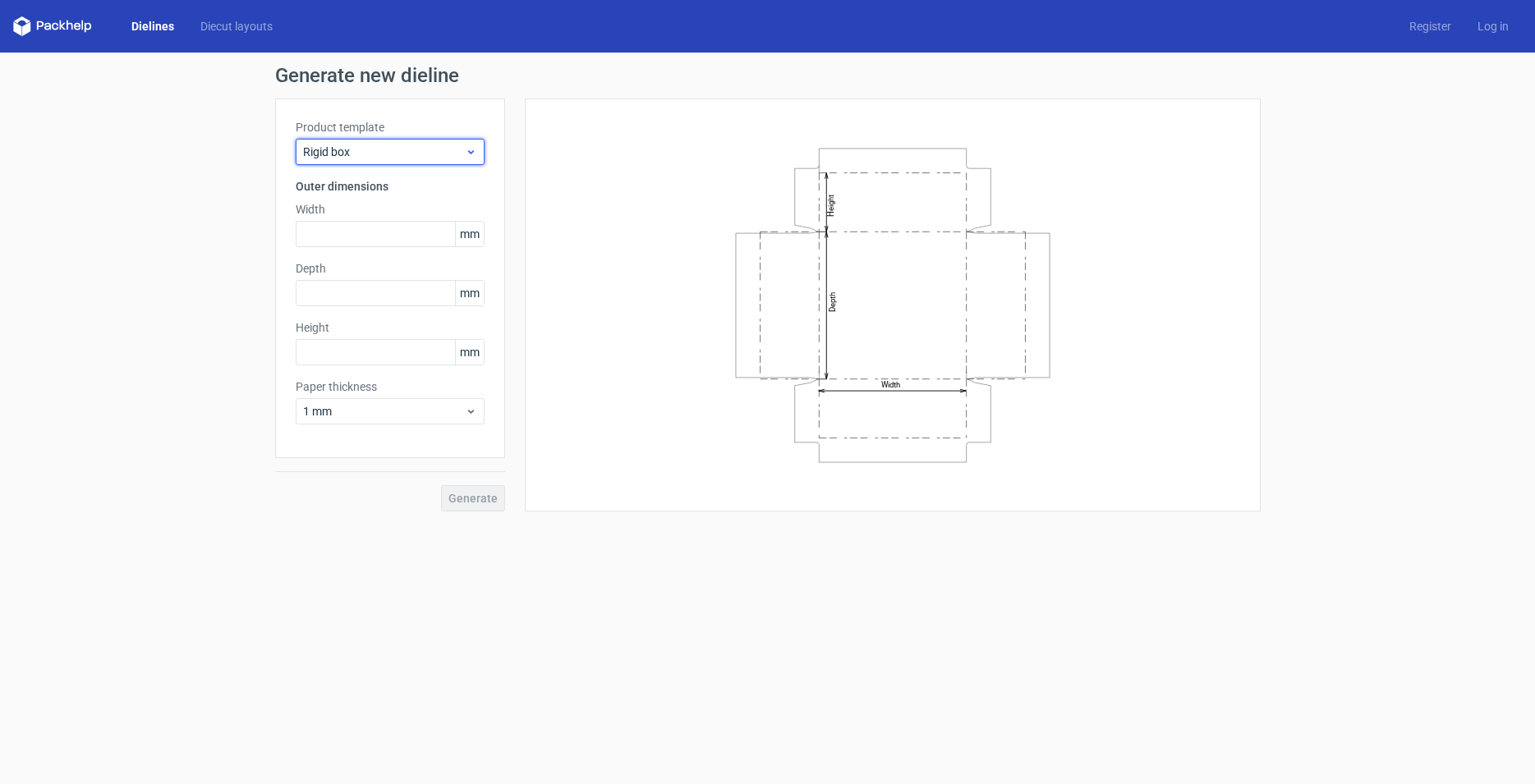
click at [377, 149] on span "Rigid box" at bounding box center [384, 151] width 162 height 17
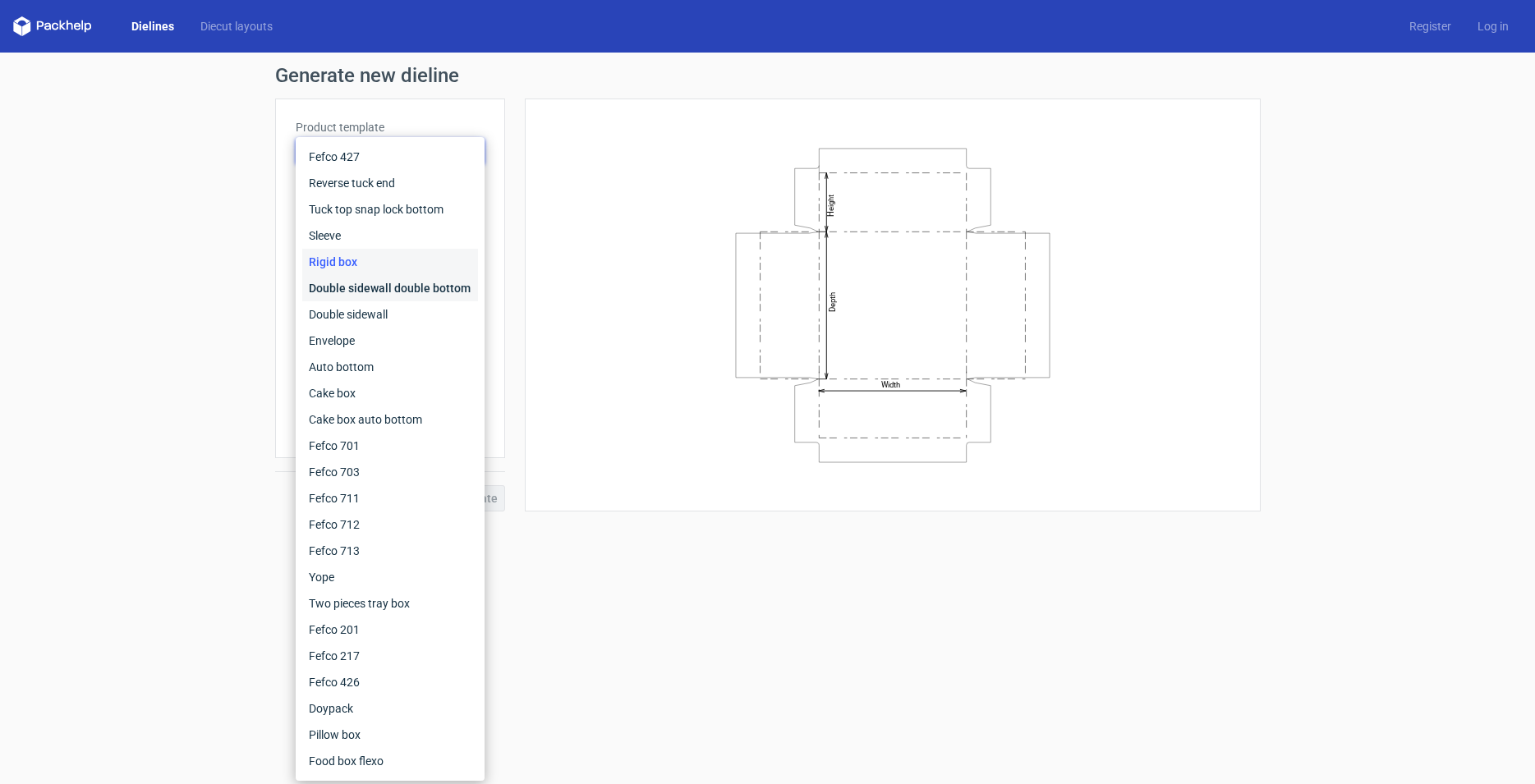
click at [362, 286] on div "Double sidewall double bottom" at bounding box center [389, 288] width 175 height 27
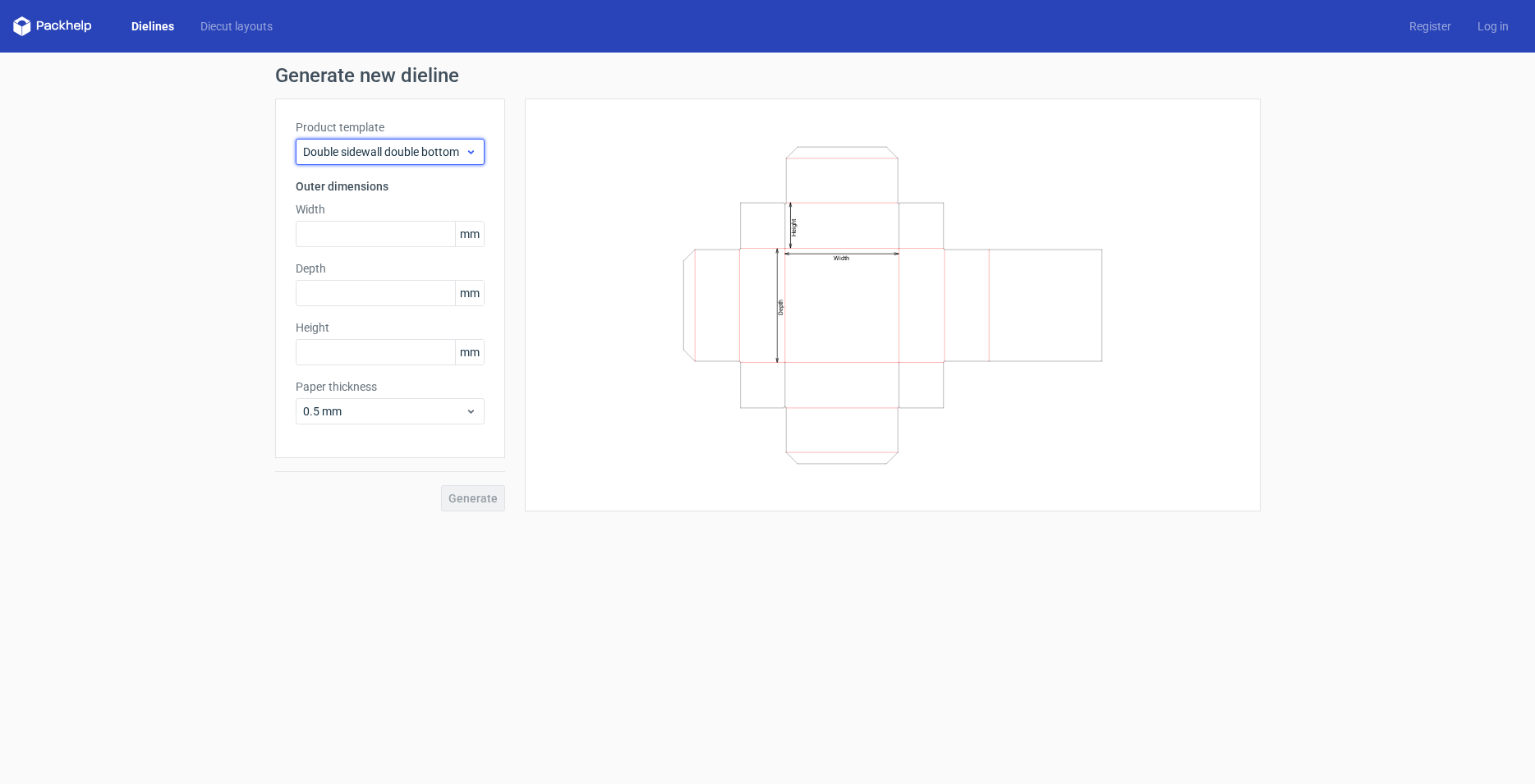
click at [388, 144] on span "Double sidewall double bottom" at bounding box center [384, 151] width 162 height 17
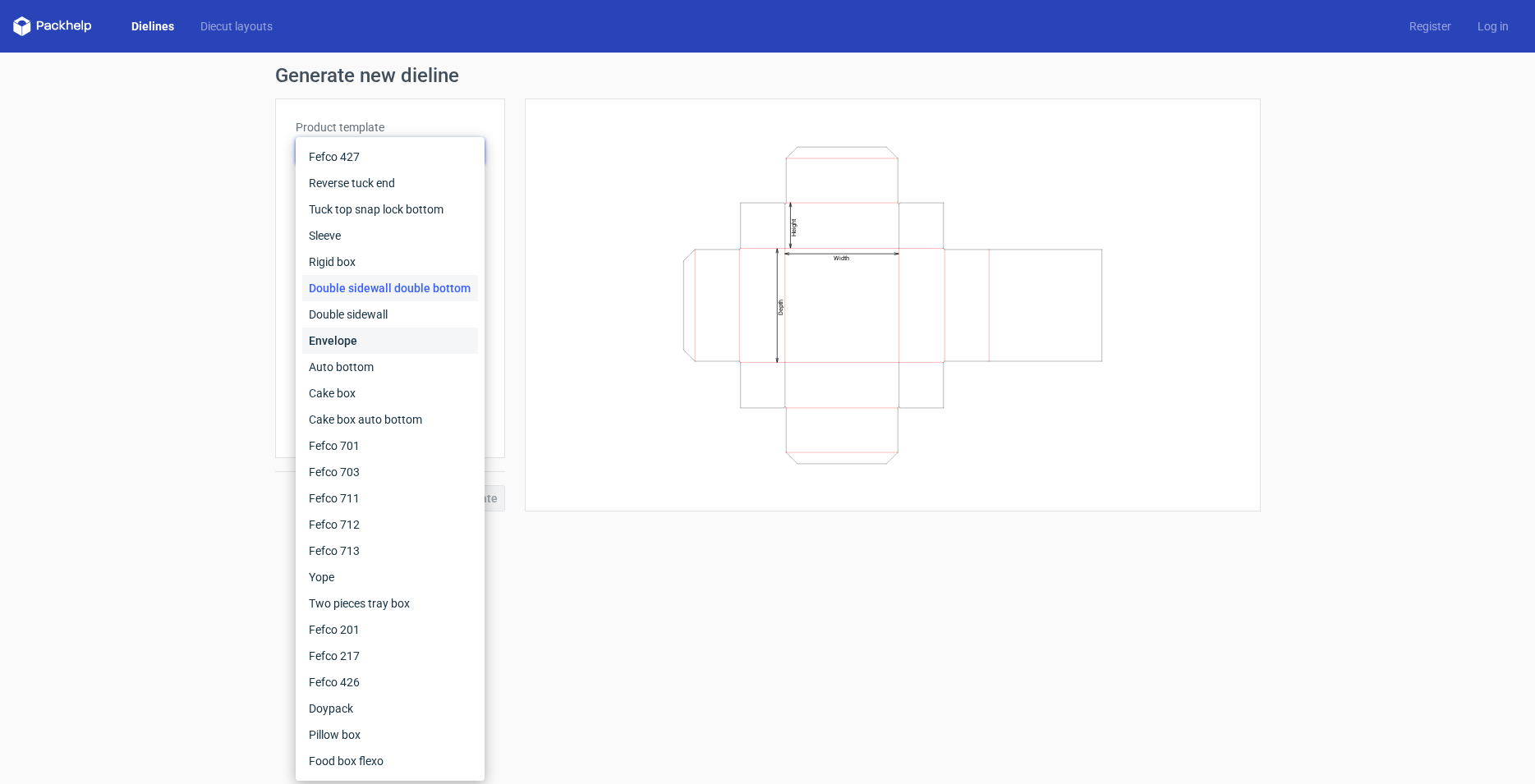
click at [363, 341] on div "Envelope" at bounding box center [389, 341] width 175 height 27
